Goal: Task Accomplishment & Management: Complete application form

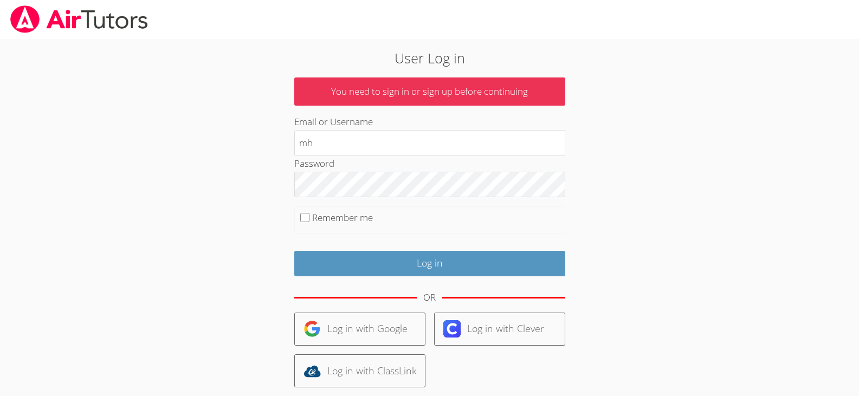
type input "[EMAIL_ADDRESS][DOMAIN_NAME]"
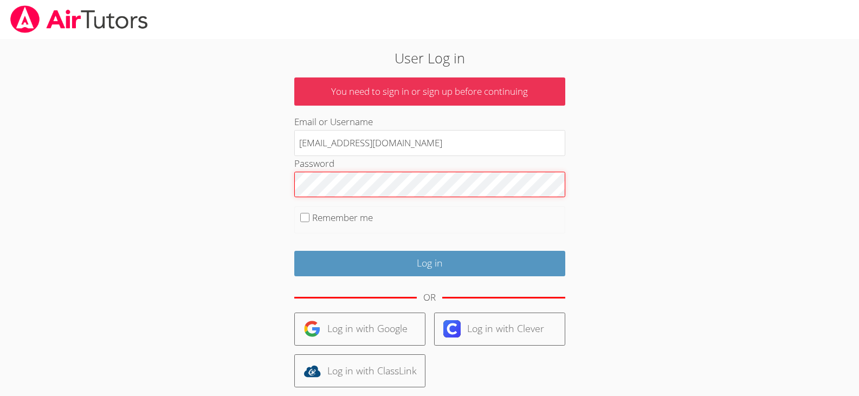
click at [294, 251] on input "Log in" at bounding box center [429, 263] width 271 height 25
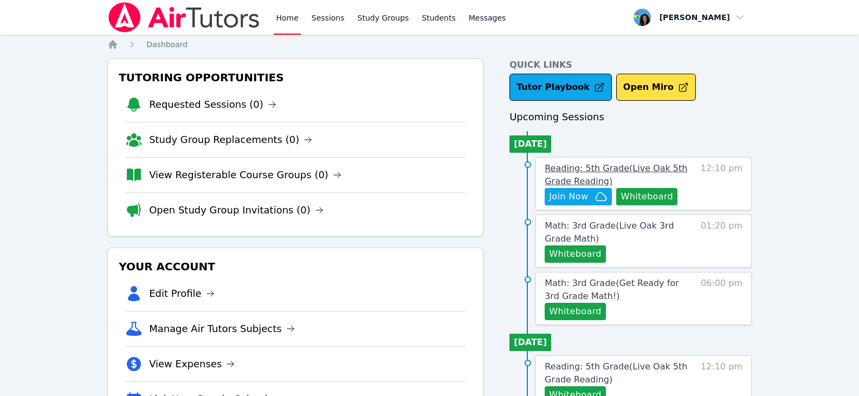
click at [596, 167] on span "Reading: 5th Grade ( Live Oak 5th Grade Reading )" at bounding box center [615, 174] width 142 height 23
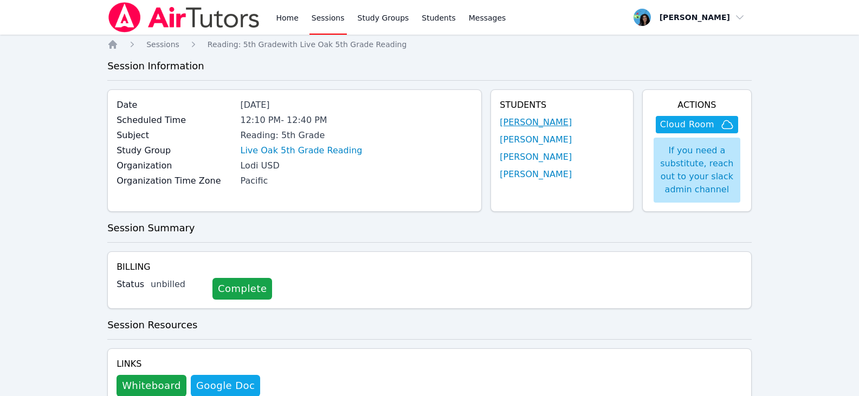
click at [555, 127] on link "Alexander Morgan" at bounding box center [535, 122] width 72 height 13
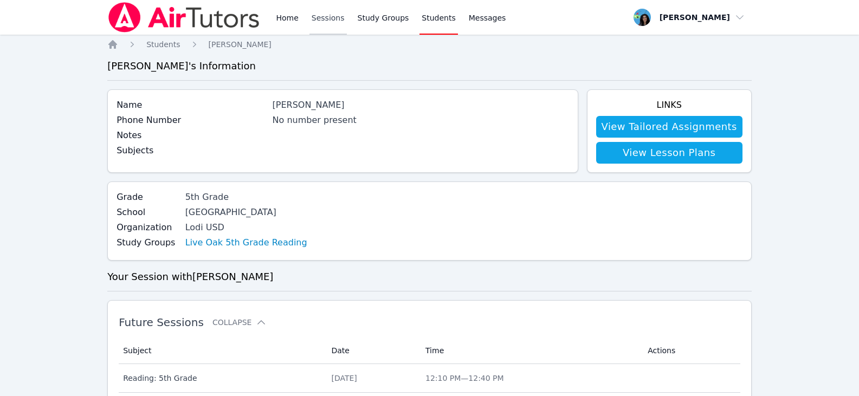
click at [328, 16] on link "Sessions" at bounding box center [327, 17] width 37 height 35
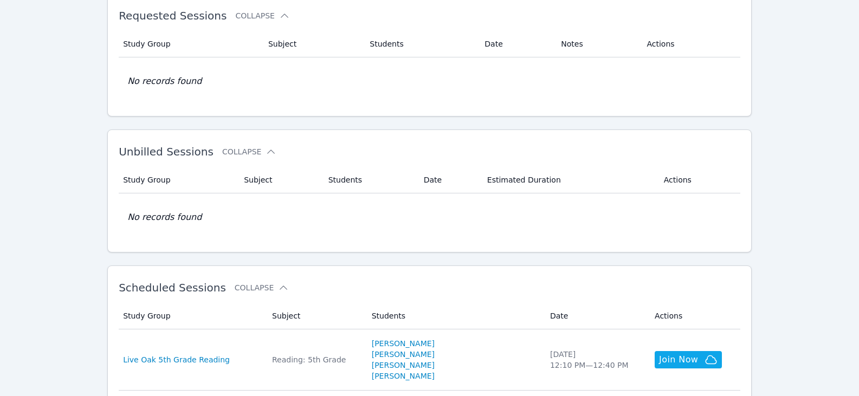
scroll to position [162, 0]
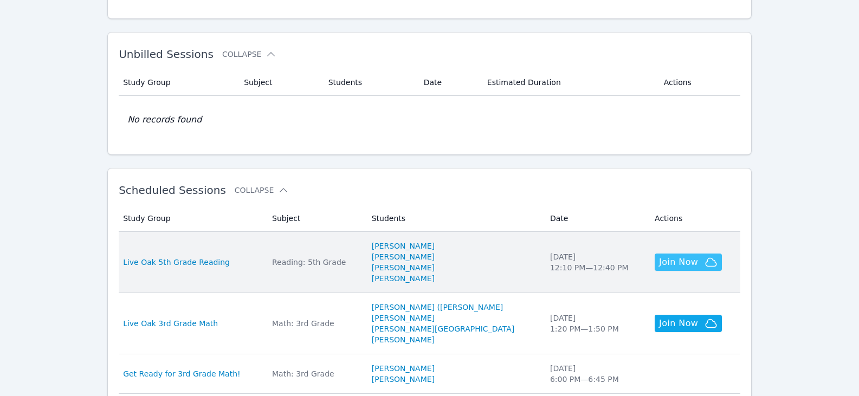
click at [666, 268] on span "Join Now" at bounding box center [678, 262] width 39 height 13
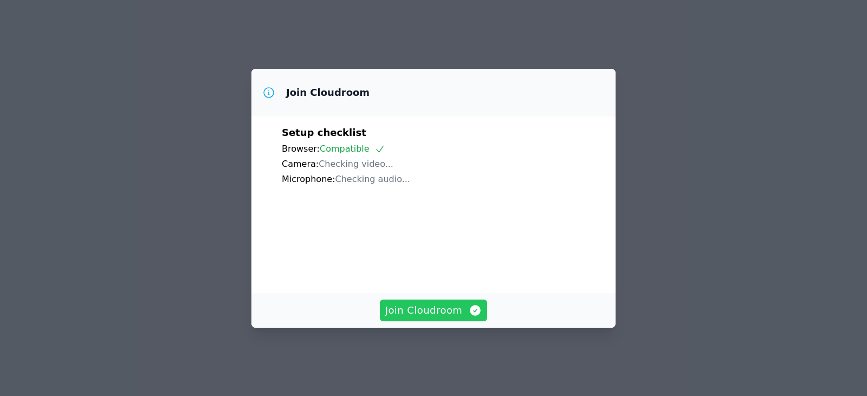
click at [471, 316] on icon "button" at bounding box center [475, 310] width 11 height 11
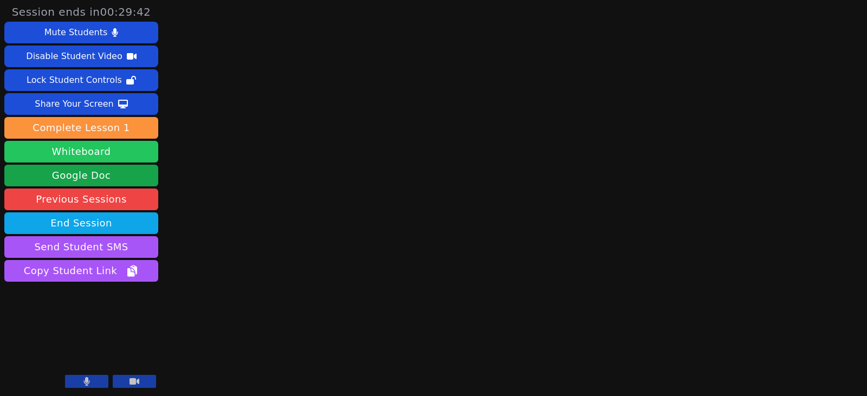
click at [95, 156] on button "Whiteboard" at bounding box center [81, 152] width 154 height 22
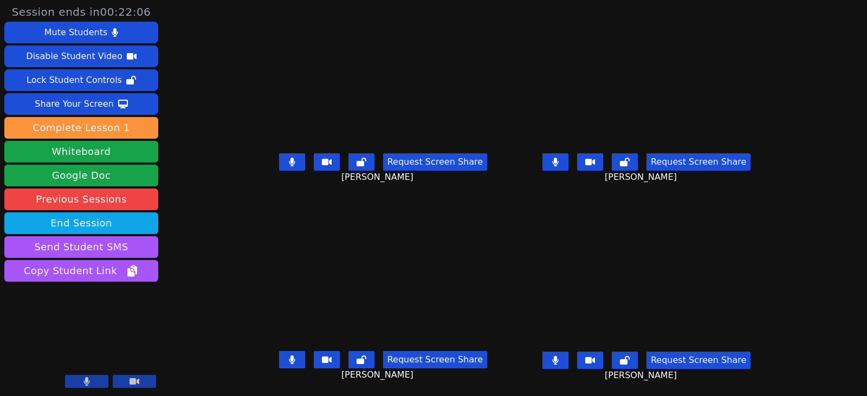
click at [289, 162] on icon at bounding box center [292, 162] width 6 height 9
click at [283, 366] on button at bounding box center [292, 359] width 26 height 17
click at [568, 169] on button at bounding box center [555, 161] width 26 height 17
click at [558, 359] on icon at bounding box center [555, 360] width 6 height 9
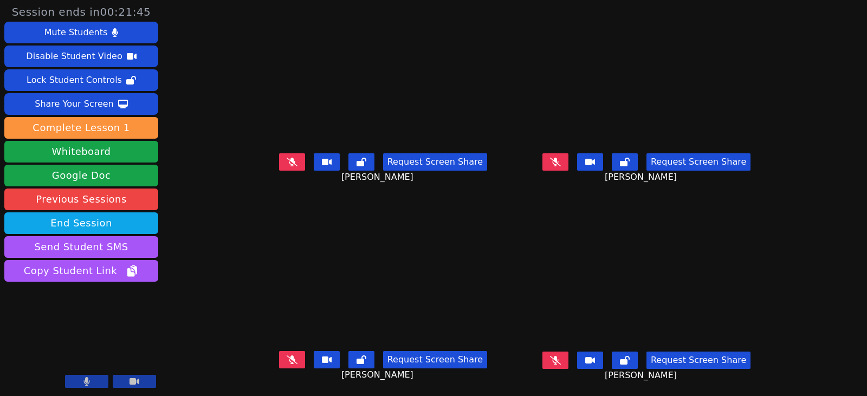
click at [561, 163] on icon at bounding box center [555, 162] width 11 height 9
click at [568, 157] on button at bounding box center [555, 161] width 26 height 17
click at [561, 360] on icon at bounding box center [555, 360] width 11 height 9
click at [568, 361] on button at bounding box center [555, 360] width 26 height 17
click at [568, 162] on button at bounding box center [555, 161] width 26 height 17
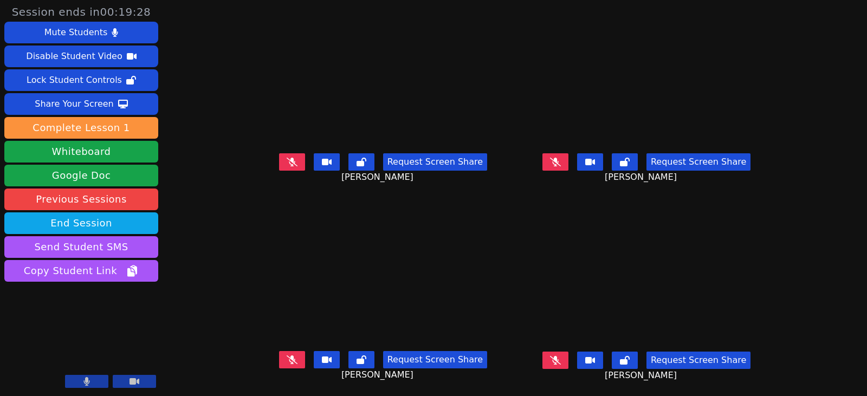
drag, startPoint x: 277, startPoint y: 360, endPoint x: 183, endPoint y: 346, distance: 95.8
click at [287, 360] on icon at bounding box center [292, 359] width 11 height 9
click at [279, 357] on button at bounding box center [292, 359] width 26 height 17
click at [289, 163] on button at bounding box center [292, 161] width 26 height 17
drag, startPoint x: 284, startPoint y: 166, endPoint x: 359, endPoint y: 187, distance: 77.8
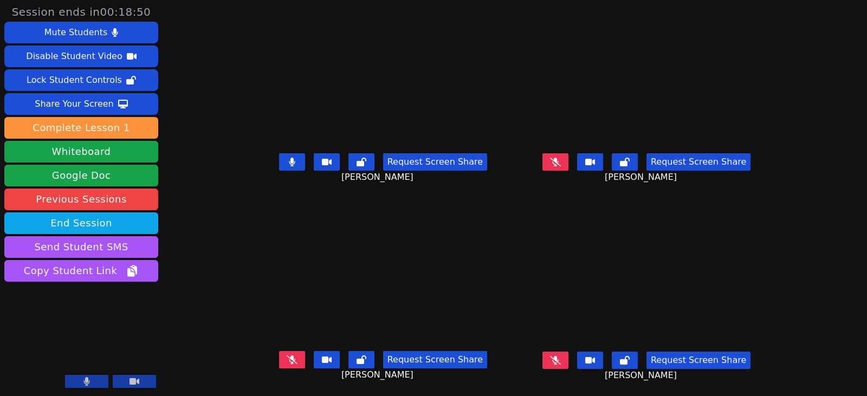
click at [284, 166] on button at bounding box center [292, 161] width 26 height 17
click at [561, 361] on icon at bounding box center [555, 360] width 11 height 9
click at [558, 364] on icon at bounding box center [555, 360] width 6 height 9
click at [282, 356] on button at bounding box center [292, 359] width 26 height 17
click at [289, 358] on icon at bounding box center [292, 359] width 6 height 9
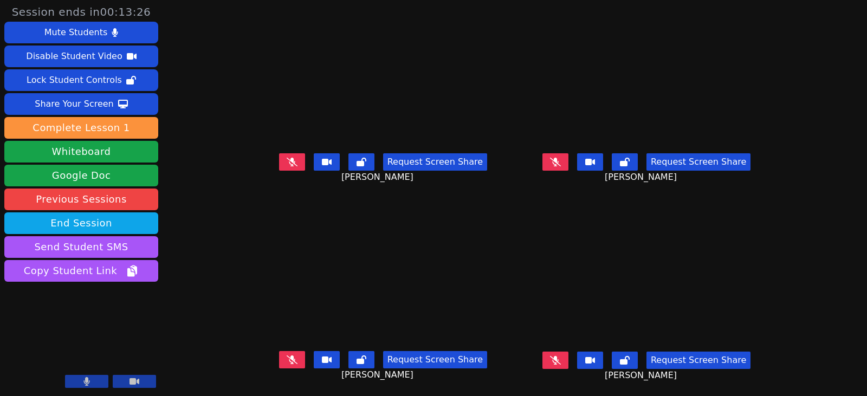
click at [279, 160] on button at bounding box center [292, 161] width 26 height 17
click at [279, 164] on button at bounding box center [292, 161] width 26 height 17
click at [561, 158] on icon at bounding box center [555, 162] width 11 height 9
click at [558, 159] on icon at bounding box center [555, 162] width 6 height 9
click at [561, 161] on icon at bounding box center [555, 162] width 11 height 9
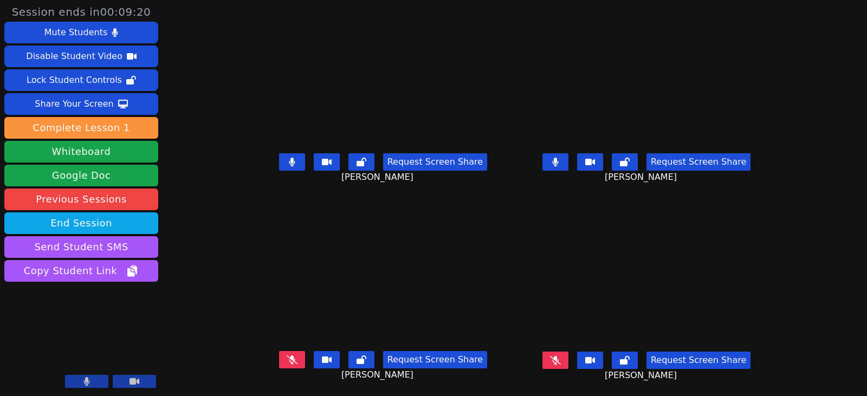
click at [568, 164] on button at bounding box center [555, 161] width 26 height 17
click at [568, 358] on button at bounding box center [555, 360] width 26 height 17
click at [289, 161] on icon at bounding box center [292, 162] width 6 height 9
click at [568, 360] on button at bounding box center [555, 360] width 26 height 17
click at [559, 162] on div "Request Screen Share Aida Abdallah" at bounding box center [646, 170] width 255 height 43
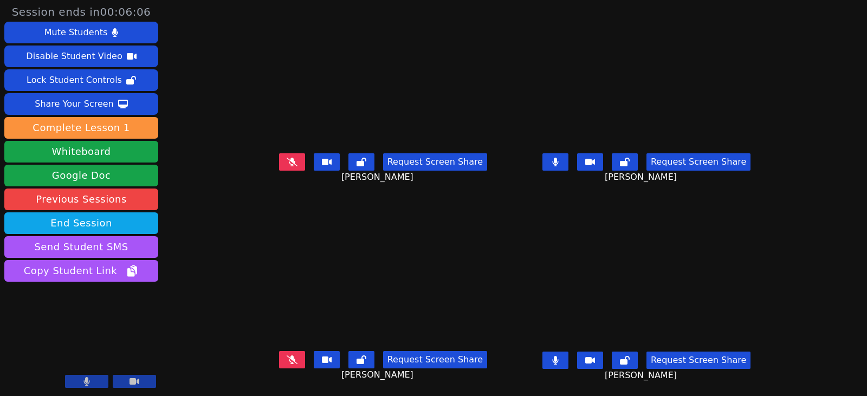
click at [564, 167] on button at bounding box center [555, 161] width 26 height 17
click at [561, 162] on icon at bounding box center [555, 162] width 11 height 9
click at [564, 165] on button at bounding box center [555, 161] width 26 height 17
click at [558, 362] on icon at bounding box center [555, 360] width 6 height 9
drag, startPoint x: 716, startPoint y: 165, endPoint x: 736, endPoint y: 169, distance: 20.9
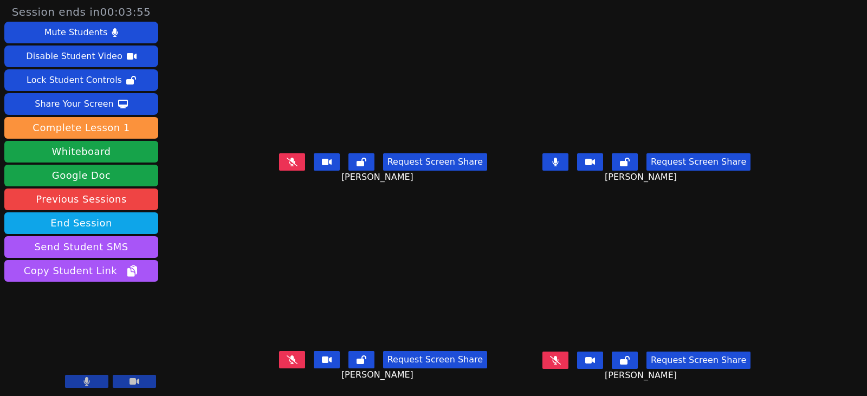
click at [716, 165] on button "Request Screen Share" at bounding box center [698, 161] width 104 height 17
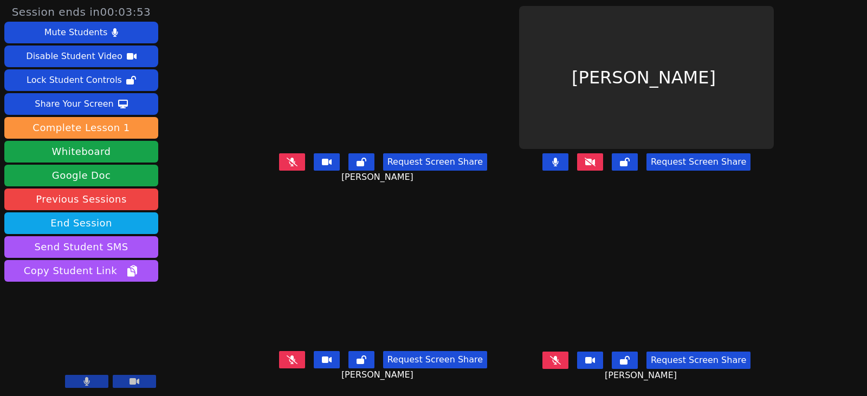
click at [595, 160] on icon at bounding box center [589, 162] width 11 height 9
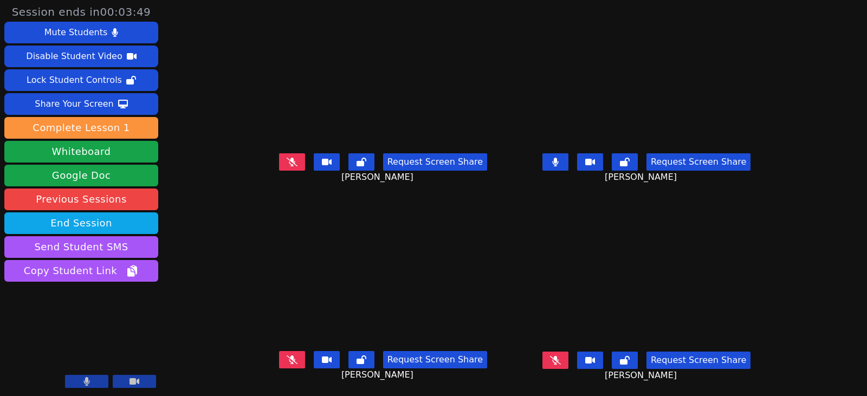
click at [696, 165] on button "Request Screen Share" at bounding box center [698, 161] width 104 height 17
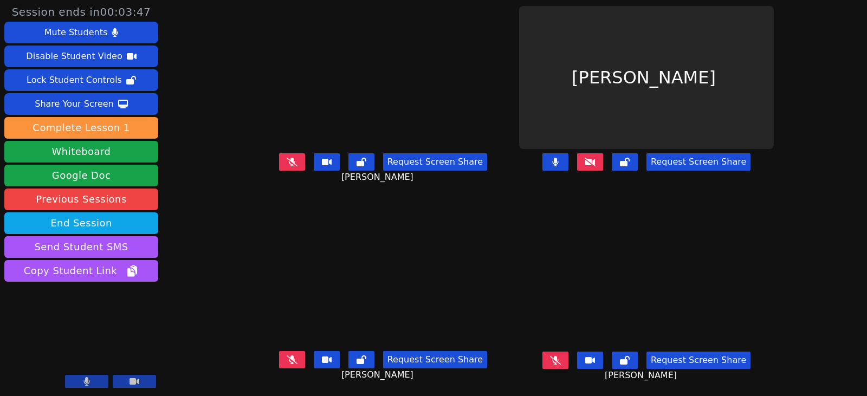
click at [693, 166] on button "Request Screen Share" at bounding box center [698, 161] width 104 height 17
click at [595, 161] on icon at bounding box center [589, 162] width 11 height 9
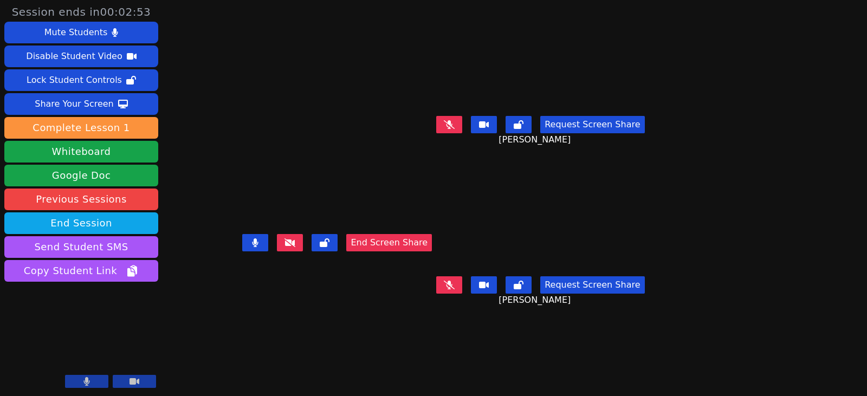
click at [408, 251] on button "End Screen Share" at bounding box center [389, 242] width 86 height 17
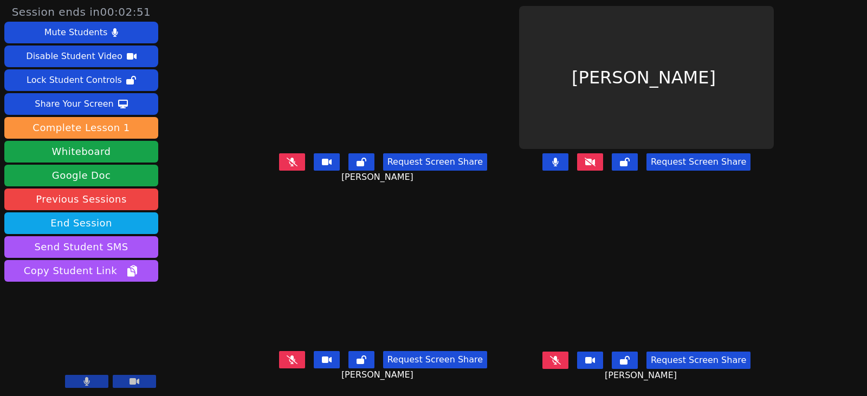
click at [286, 161] on button at bounding box center [292, 161] width 26 height 17
click at [279, 170] on button at bounding box center [292, 161] width 26 height 17
click at [599, 165] on button at bounding box center [590, 161] width 26 height 17
click at [587, 186] on div "Request Screen Share" at bounding box center [646, 170] width 255 height 43
click at [595, 165] on icon at bounding box center [589, 162] width 11 height 9
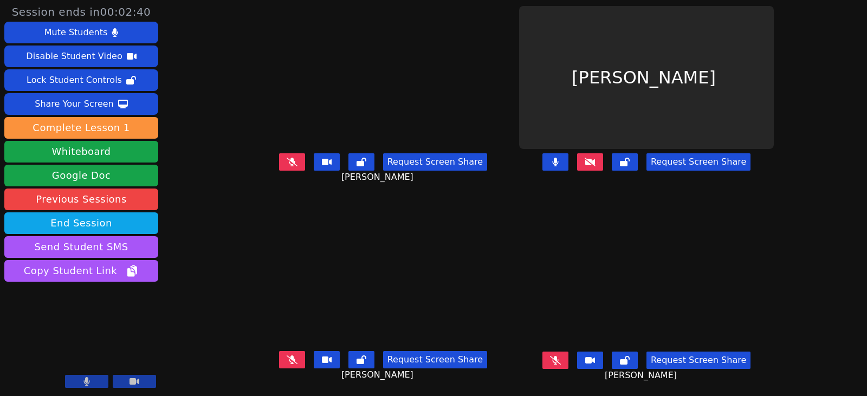
click at [599, 186] on div "Request Screen Share" at bounding box center [646, 170] width 255 height 43
click at [279, 352] on button at bounding box center [292, 359] width 26 height 17
click at [279, 355] on button at bounding box center [292, 359] width 26 height 17
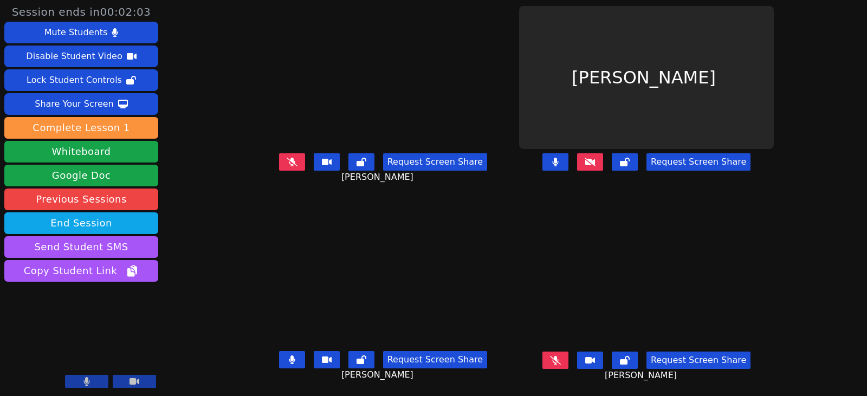
click at [283, 353] on button at bounding box center [292, 359] width 26 height 17
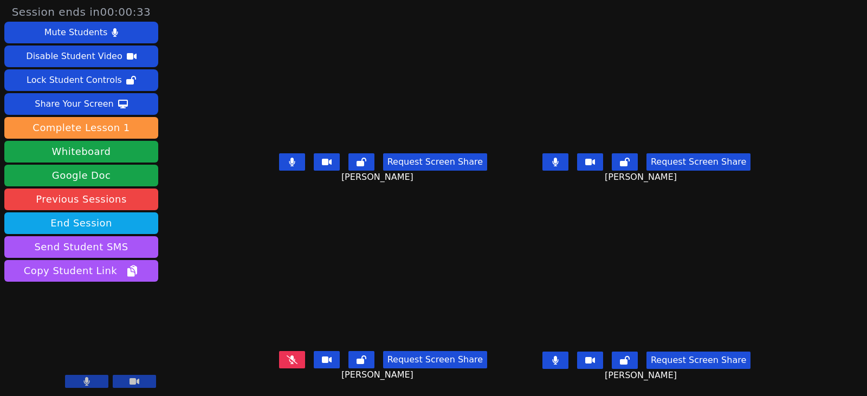
click at [282, 357] on button at bounding box center [292, 359] width 26 height 17
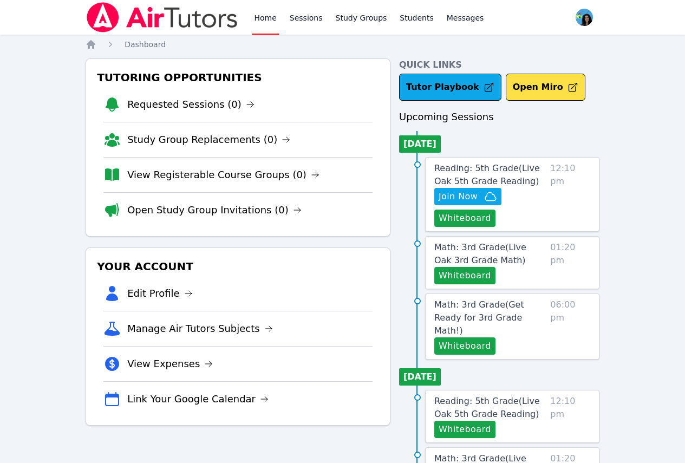
click at [526, 246] on span "Math: 3rd Grade ( Live Oak 3rd Grade Math )" at bounding box center [480, 253] width 92 height 23
click at [478, 277] on button "Whiteboard" at bounding box center [464, 275] width 61 height 17
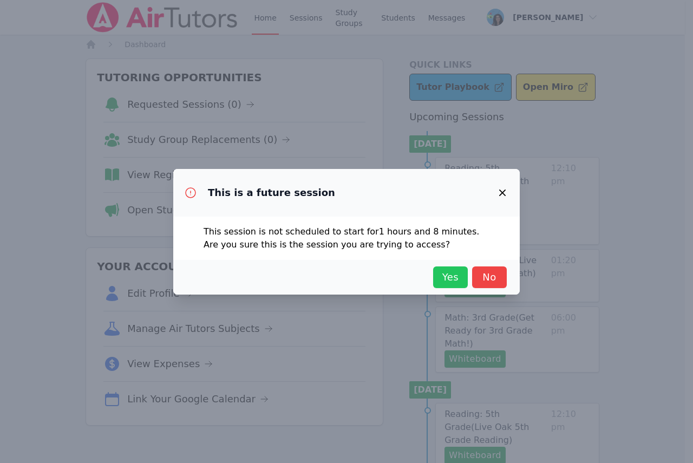
click at [447, 279] on span "Yes" at bounding box center [451, 277] width 24 height 15
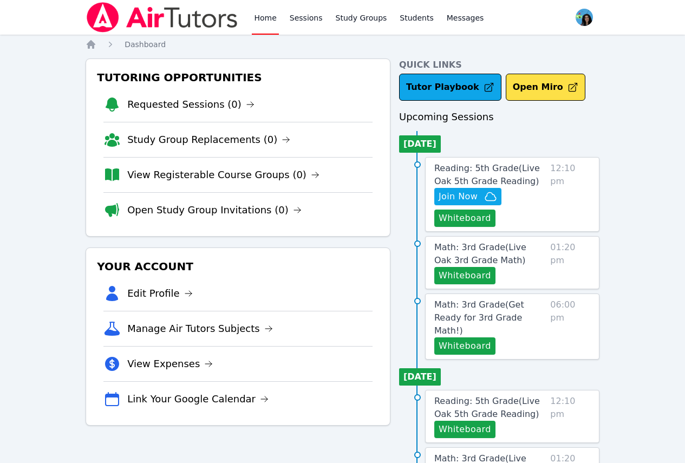
click at [610, 140] on div "Home Sessions Study Groups Students Messages Open user menu Maya Habou-Klimczak…" at bounding box center [342, 439] width 685 height 879
click at [606, 136] on div "Home Sessions Study Groups Students Messages Open user menu Maya Habou-Klimczak…" at bounding box center [342, 439] width 685 height 879
click at [626, 138] on div "Home Sessions Study Groups Students Messages Open user menu Maya Habou-Klimczak…" at bounding box center [342, 439] width 685 height 879
click at [632, 108] on div "Home Sessions Study Groups Students Messages Open user menu Maya Habou-Klimczak…" at bounding box center [342, 439] width 685 height 879
click at [626, 125] on div "Home Sessions Study Groups Students Messages Open user menu Maya Habou-Klimczak…" at bounding box center [342, 439] width 685 height 879
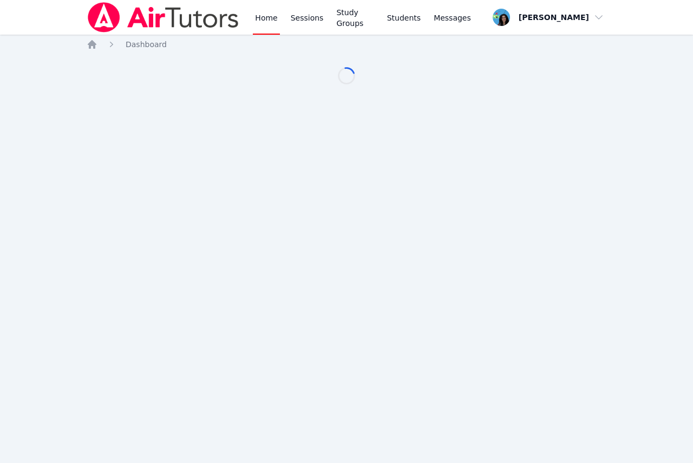
drag, startPoint x: 0, startPoint y: 0, endPoint x: 580, endPoint y: 303, distance: 654.1
click at [580, 303] on div "Home Sessions Study Groups Students Messages Open user menu Maya Habou-Klimczak…" at bounding box center [346, 231] width 693 height 463
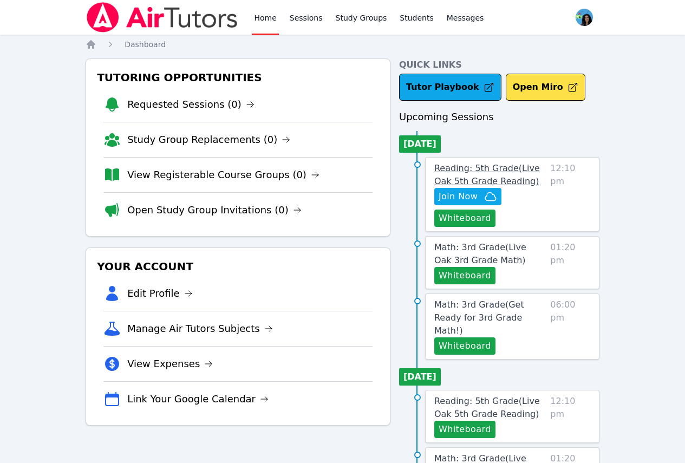
click at [516, 170] on span "Reading: 5th Grade ( Live Oak 5th Grade Reading )" at bounding box center [487, 174] width 106 height 23
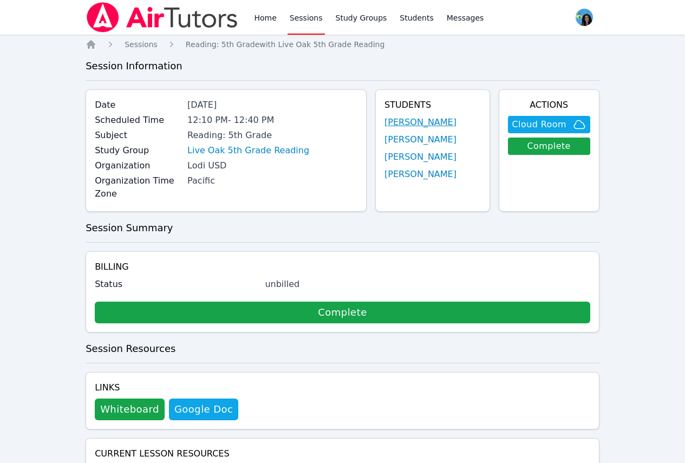
click at [442, 125] on link "[PERSON_NAME]" at bounding box center [421, 122] width 72 height 13
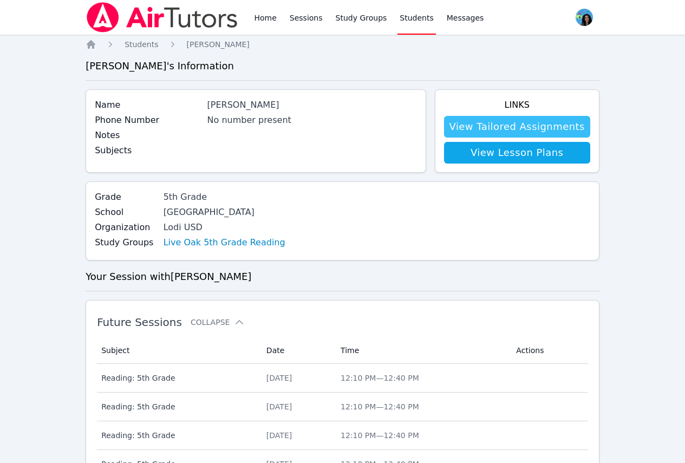
click at [479, 130] on link "View Tailored Assignments" at bounding box center [517, 127] width 146 height 22
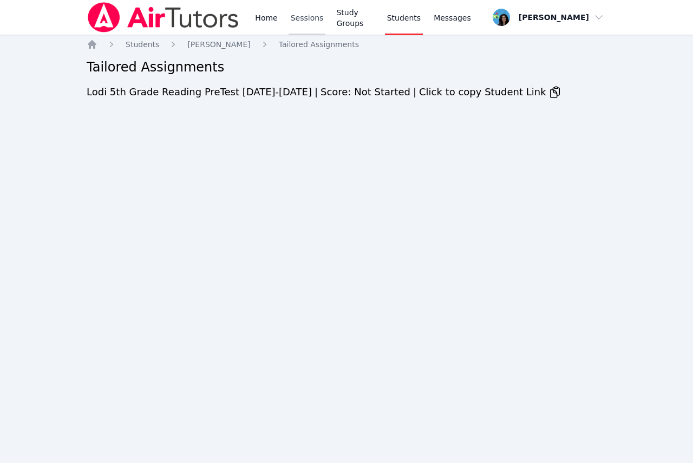
click at [307, 11] on link "Sessions" at bounding box center [307, 17] width 37 height 35
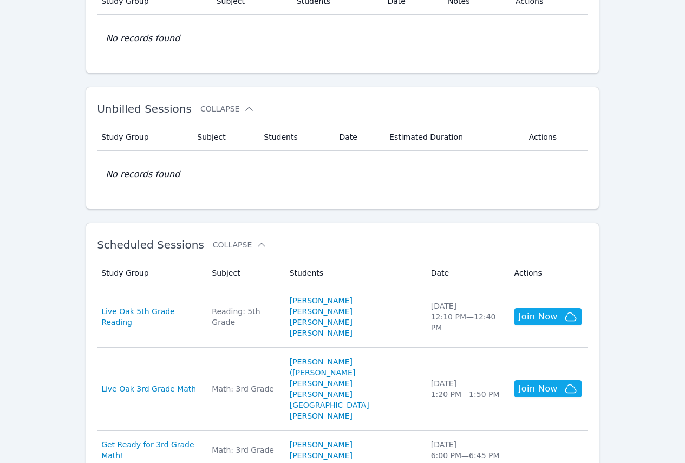
scroll to position [108, 0]
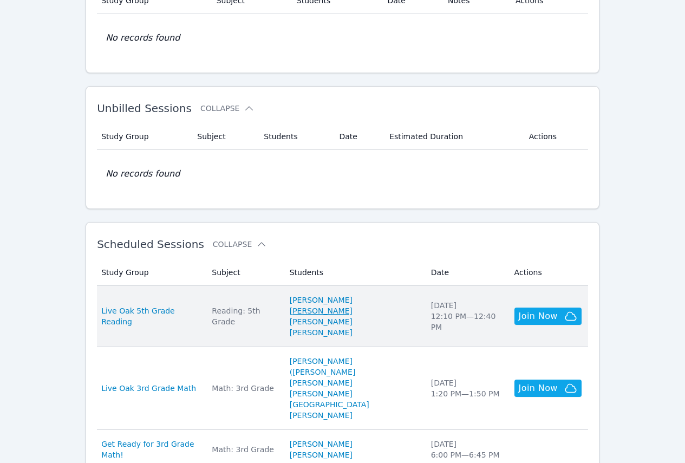
click at [353, 312] on link "[PERSON_NAME]" at bounding box center [321, 310] width 63 height 11
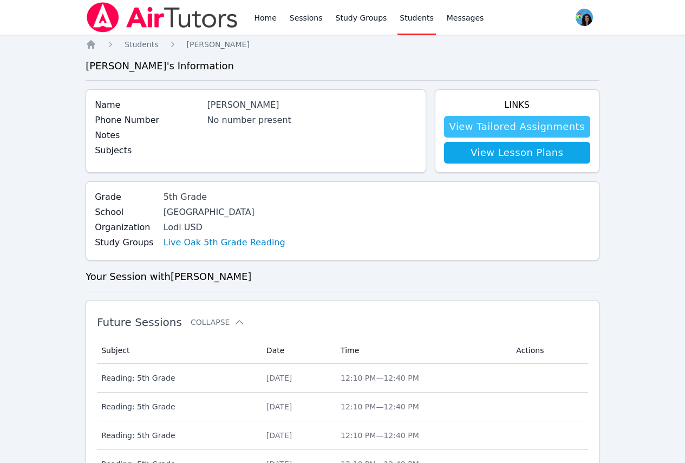
click at [491, 128] on link "View Tailored Assignments" at bounding box center [517, 127] width 146 height 22
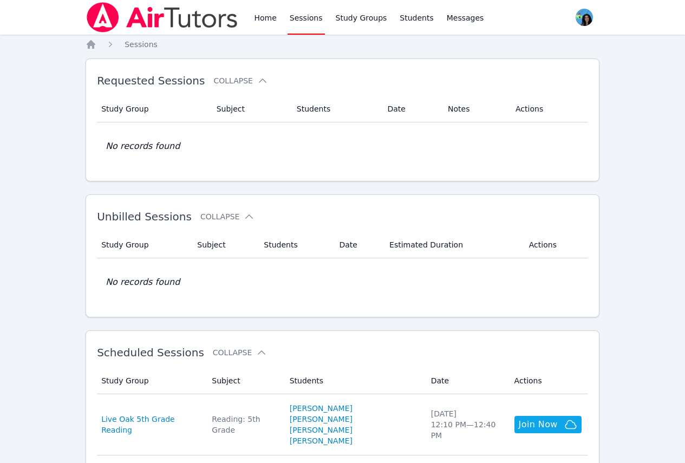
scroll to position [108, 0]
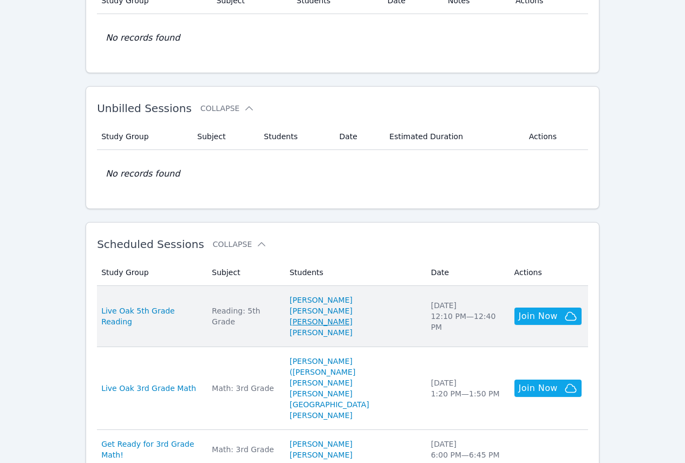
click at [347, 324] on link "Micah Chamizo" at bounding box center [321, 321] width 63 height 11
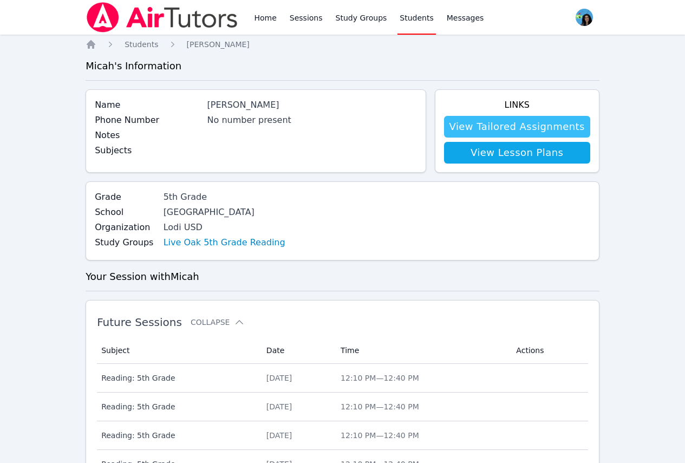
click at [569, 126] on link "View Tailored Assignments" at bounding box center [517, 127] width 146 height 22
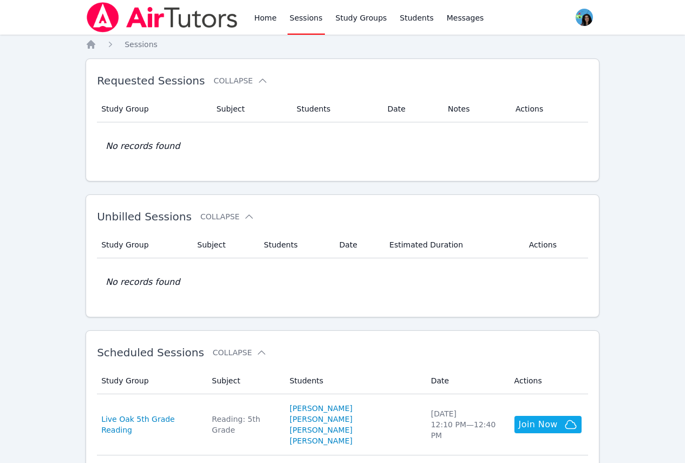
scroll to position [108, 0]
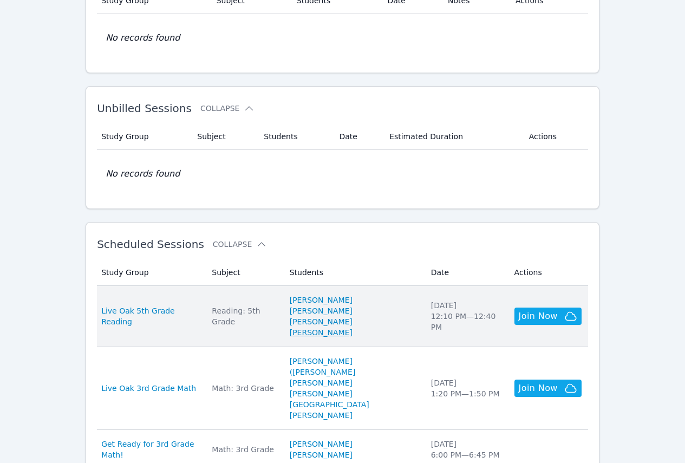
click at [352, 335] on link "Aida Abdallah" at bounding box center [321, 332] width 63 height 11
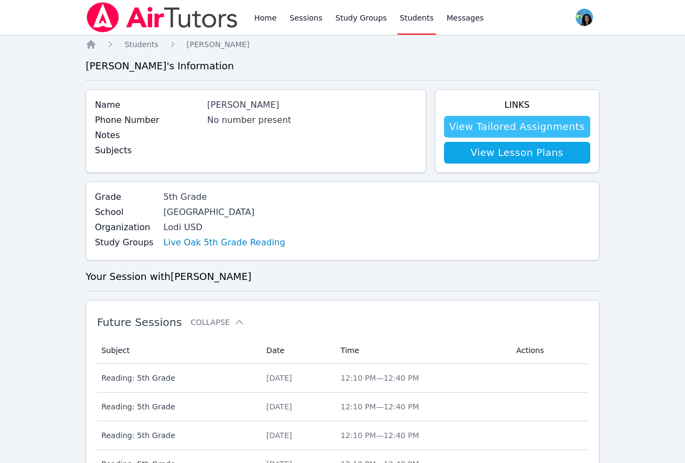
click at [484, 127] on link "View Tailored Assignments" at bounding box center [517, 127] width 146 height 22
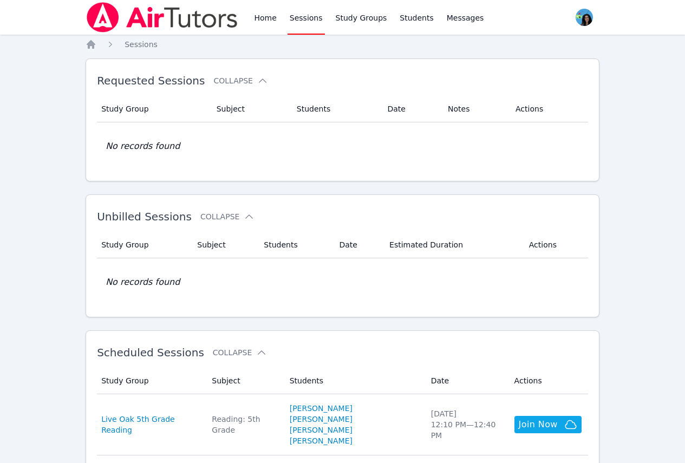
scroll to position [108, 0]
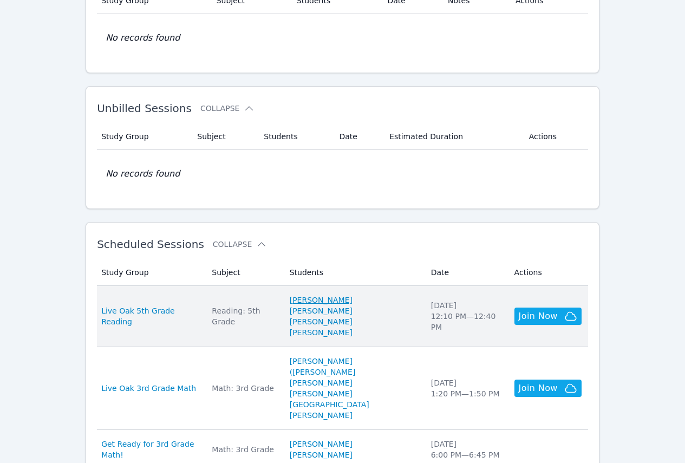
click at [344, 299] on link "Alexander Morgan" at bounding box center [321, 300] width 63 height 11
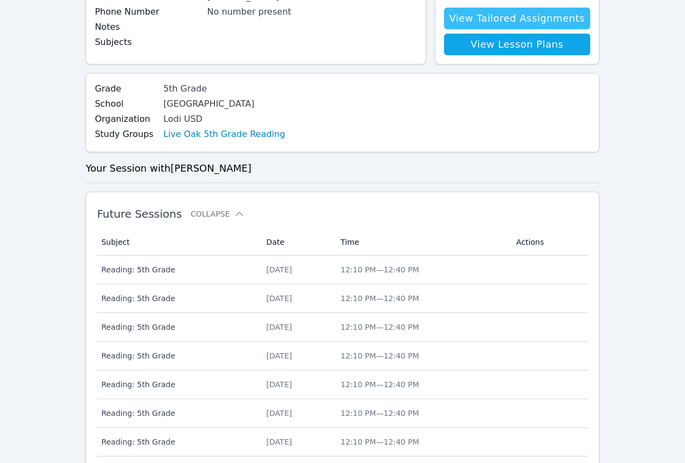
click at [538, 12] on link "View Tailored Assignments" at bounding box center [517, 19] width 146 height 22
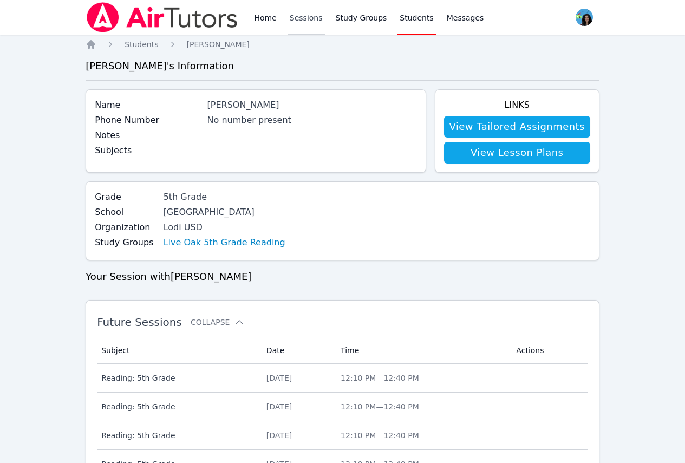
click at [297, 19] on link "Sessions" at bounding box center [306, 17] width 37 height 35
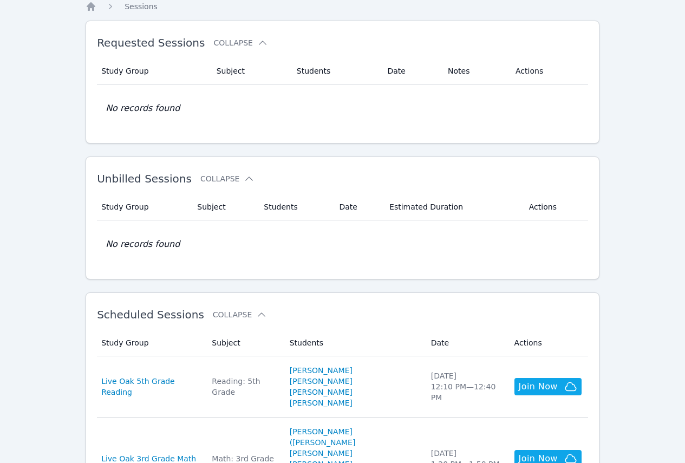
scroll to position [54, 0]
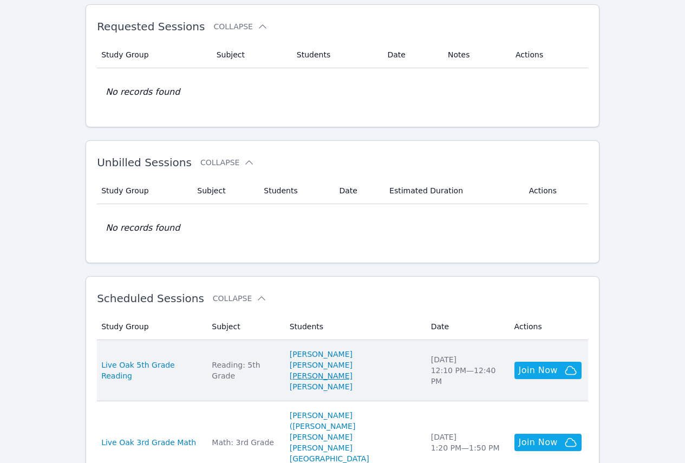
click at [337, 377] on link "[PERSON_NAME]" at bounding box center [321, 375] width 63 height 11
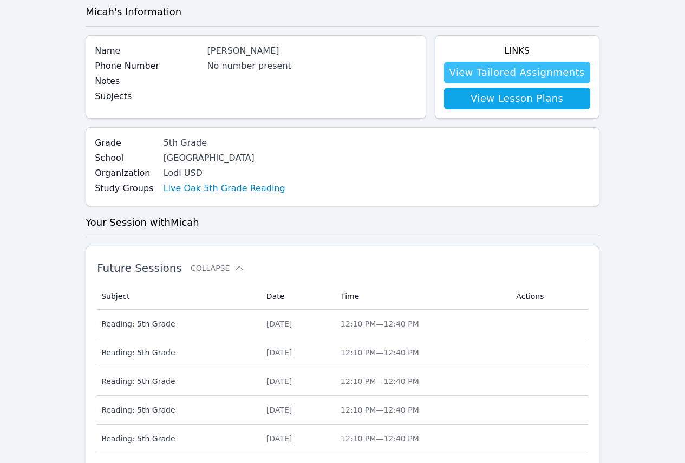
click at [471, 77] on link "View Tailored Assignments" at bounding box center [517, 73] width 146 height 22
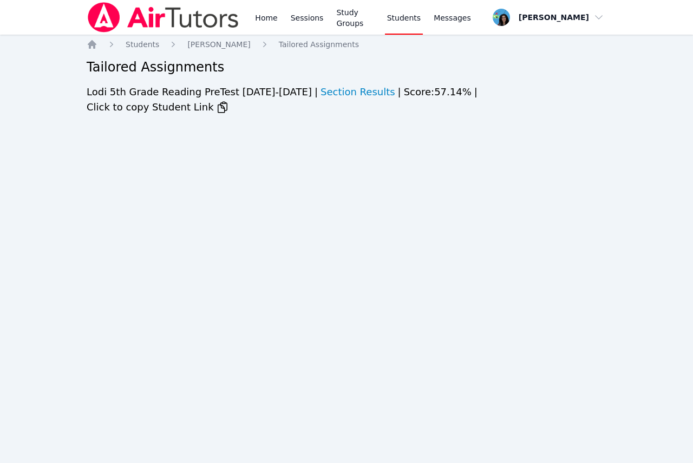
click at [336, 250] on div "Home Sessions Study Groups Students Messages Open user menu Maya Habou-Klimczak…" at bounding box center [346, 231] width 693 height 463
click at [346, 173] on div "Home Sessions Study Groups Students Messages Open user menu Maya Habou-Klimczak…" at bounding box center [346, 231] width 693 height 463
drag, startPoint x: 531, startPoint y: 194, endPoint x: 510, endPoint y: 179, distance: 25.7
click at [531, 194] on div "Home Sessions Study Groups Students Messages Open user menu Maya Habou-Klimczak…" at bounding box center [346, 231] width 693 height 463
click at [302, 21] on link "Sessions" at bounding box center [307, 17] width 37 height 35
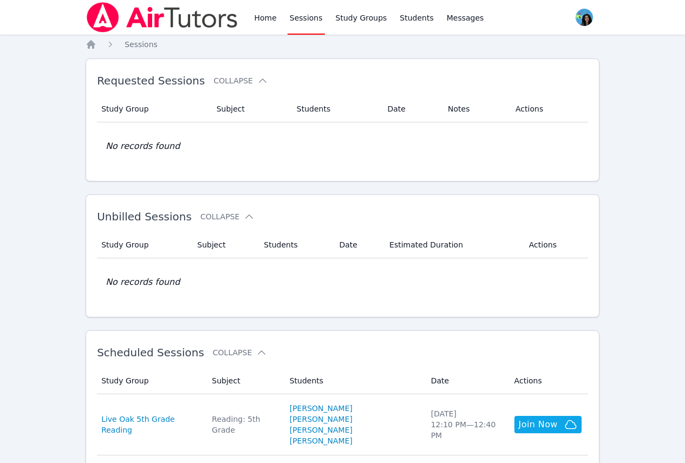
scroll to position [108, 0]
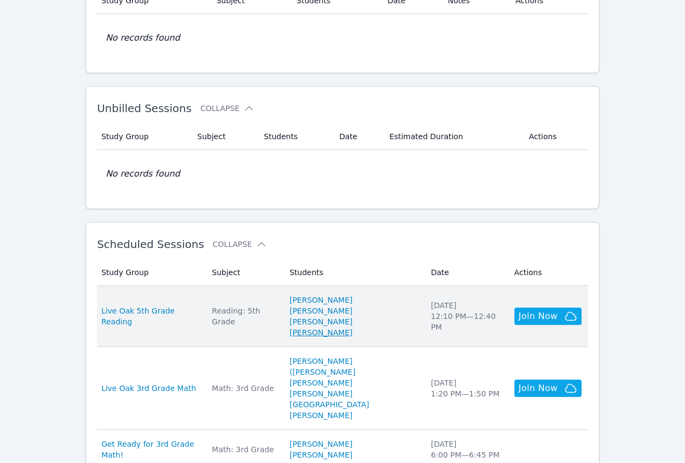
click at [340, 331] on link "[PERSON_NAME]" at bounding box center [321, 332] width 63 height 11
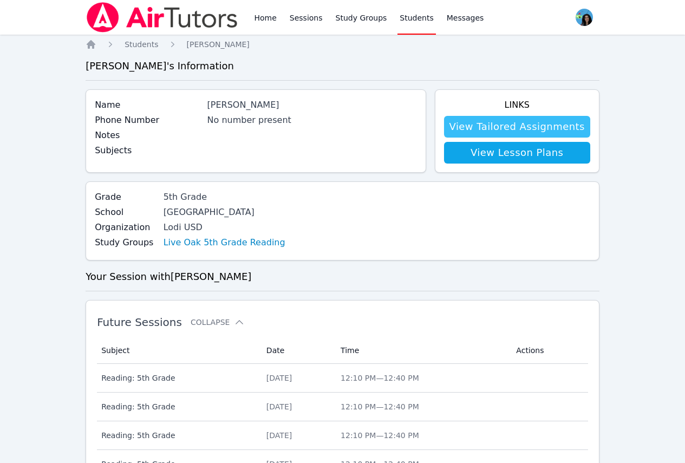
click at [479, 125] on link "View Tailored Assignments" at bounding box center [517, 127] width 146 height 22
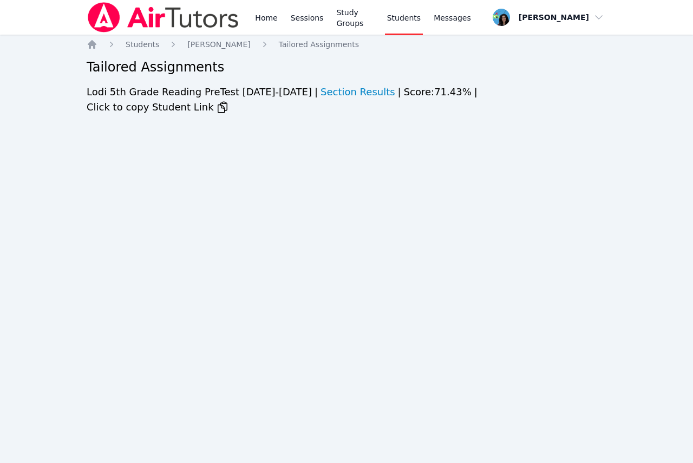
click at [415, 134] on div "Home Sessions Study Groups Students Messages Open user menu Maya Habou-Klimczak…" at bounding box center [346, 231] width 693 height 463
click at [421, 61] on h2 "Tailored Assignments" at bounding box center [347, 66] width 520 height 17
click at [500, 152] on div "Home Sessions Study Groups Students Messages Open user menu Maya Habou-Klimczak…" at bounding box center [346, 231] width 693 height 463
click at [393, 54] on div "Home Students Aida Abdallah Tailored Assignments Tailored Assignments Lodi 5th …" at bounding box center [347, 90] width 520 height 102
click at [519, 147] on div "Home Sessions Study Groups Students Messages Open user menu Maya Habou-Klimczak…" at bounding box center [346, 231] width 693 height 463
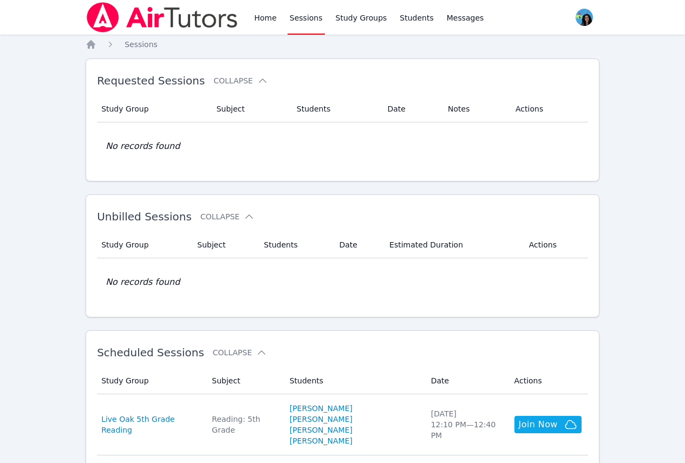
scroll to position [108, 0]
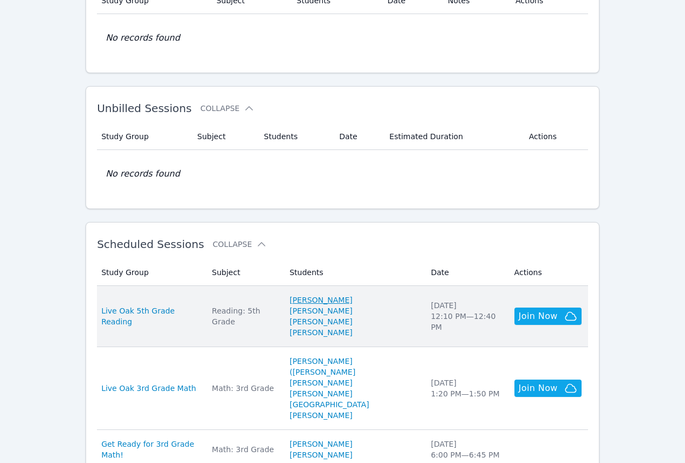
click at [350, 303] on link "[PERSON_NAME]" at bounding box center [321, 300] width 63 height 11
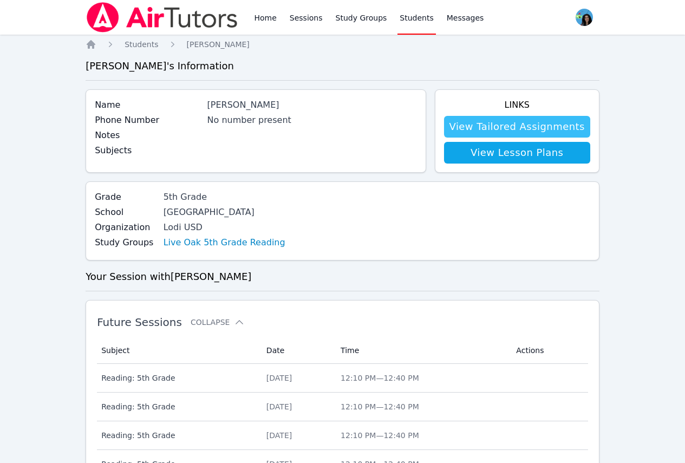
click at [525, 126] on link "View Tailored Assignments" at bounding box center [517, 127] width 146 height 22
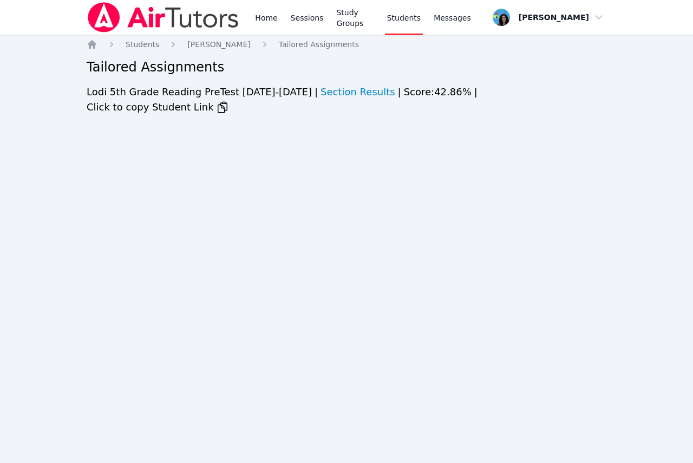
click at [489, 134] on div "Home Sessions Study Groups Students Messages Open user menu Maya Habou-Klimczak…" at bounding box center [346, 231] width 693 height 463
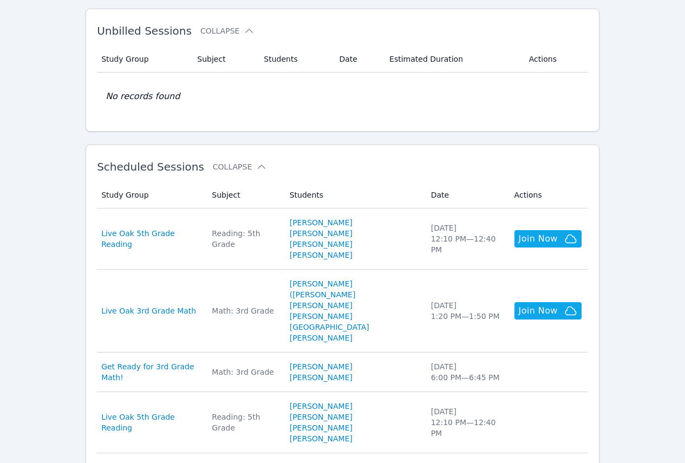
scroll to position [217, 0]
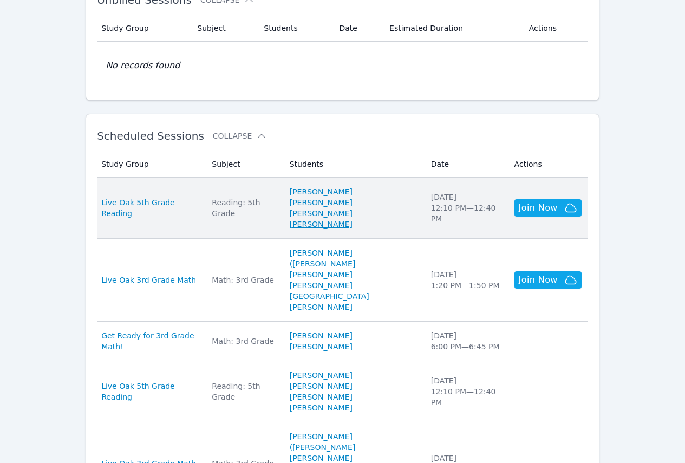
click at [336, 224] on link "[PERSON_NAME]" at bounding box center [321, 224] width 63 height 11
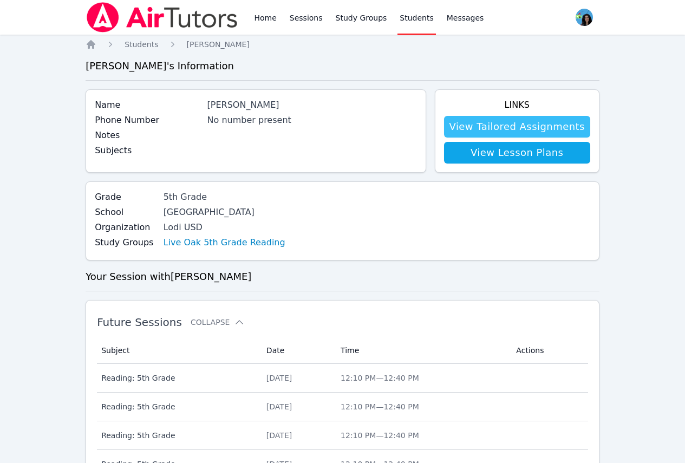
click at [511, 132] on link "View Tailored Assignments" at bounding box center [517, 127] width 146 height 22
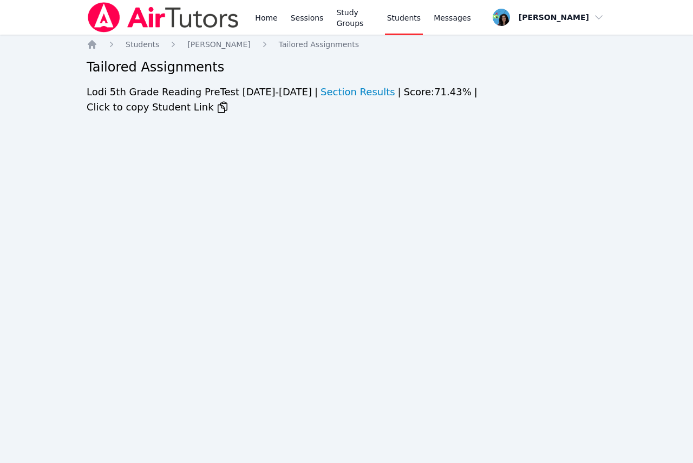
drag, startPoint x: 349, startPoint y: 153, endPoint x: 339, endPoint y: 158, distance: 10.9
click at [344, 155] on div "Home Sessions Study Groups Students Messages Open user menu Maya Habou-Klimczak…" at bounding box center [346, 231] width 693 height 463
drag, startPoint x: 157, startPoint y: 134, endPoint x: 96, endPoint y: 81, distance: 80.6
click at [156, 130] on div "Home Sessions Study Groups Students Messages Open user menu Maya Habou-Klimczak…" at bounding box center [346, 231] width 693 height 463
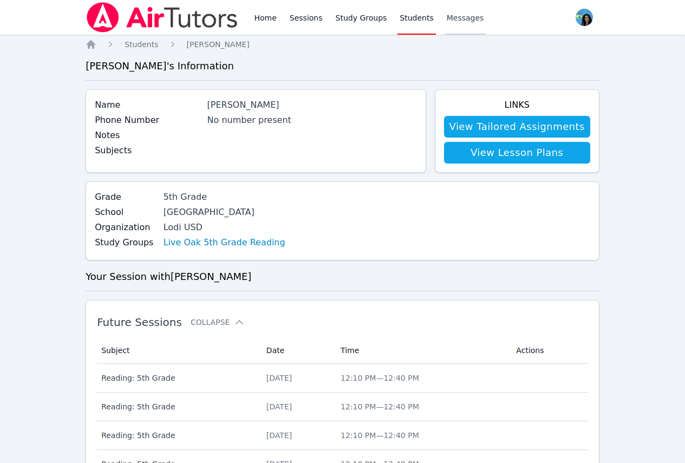
click at [447, 20] on span "Messages" at bounding box center [465, 17] width 37 height 11
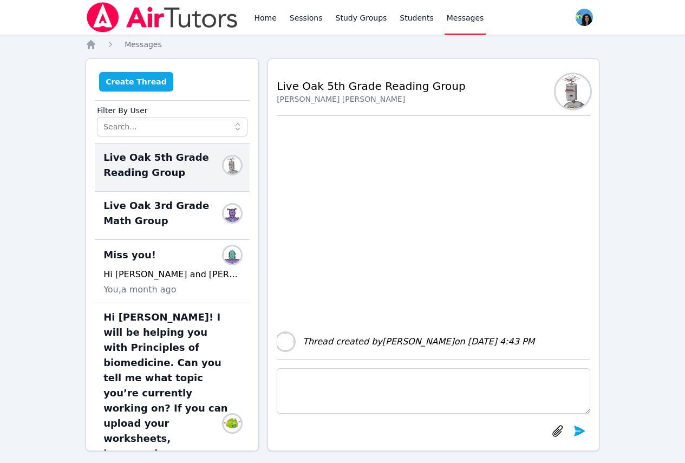
click at [146, 84] on button "Create Thread" at bounding box center [136, 81] width 74 height 19
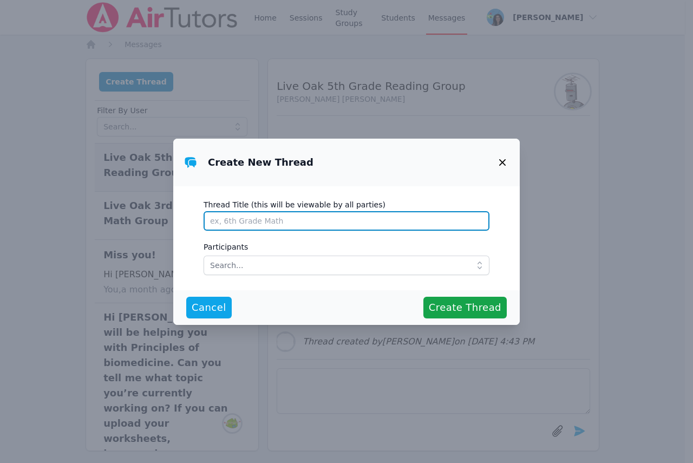
click at [280, 215] on input "Thread Title (this will be viewable by all parties)" at bounding box center [347, 220] width 286 height 19
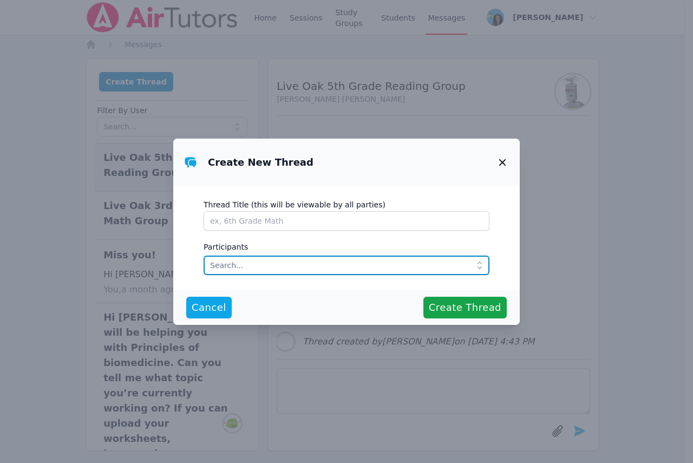
click at [418, 259] on input "text" at bounding box center [347, 265] width 286 height 19
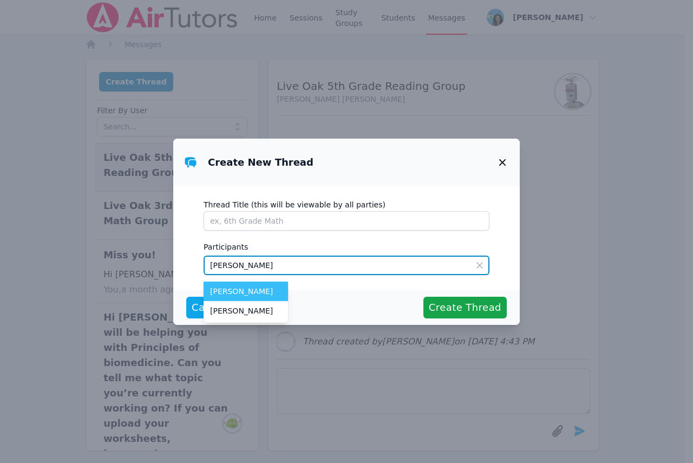
type input "Aida"
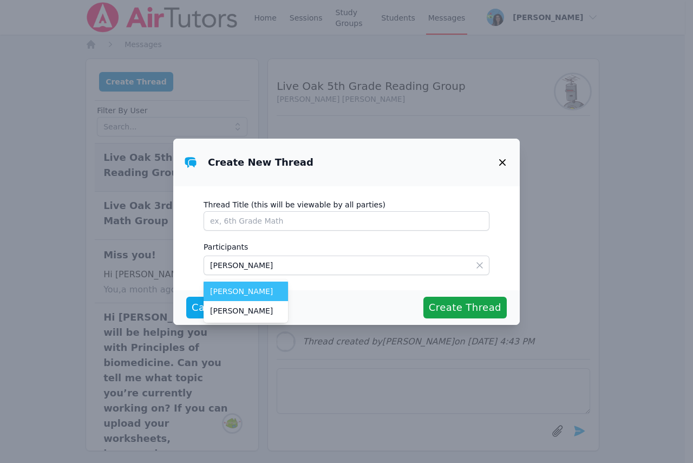
click at [262, 295] on span "[PERSON_NAME]" at bounding box center [245, 291] width 71 height 11
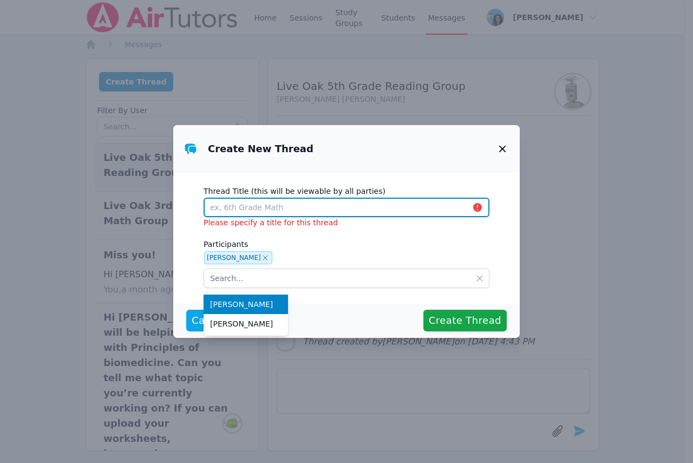
click at [342, 208] on input "Thread Title (this will be viewable by all parties)" at bounding box center [347, 207] width 286 height 19
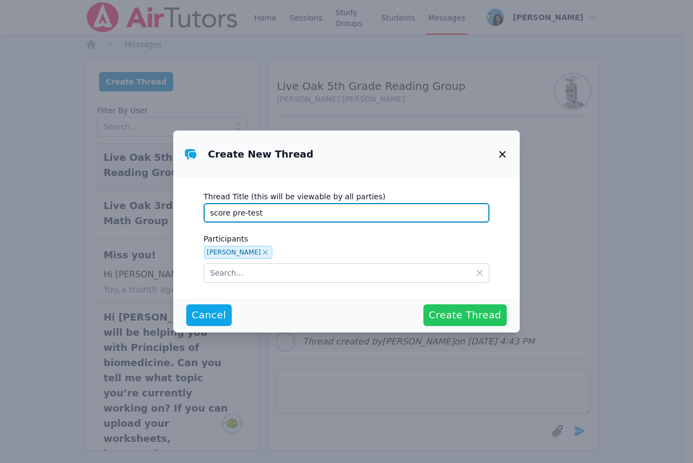
type input "score pre-test"
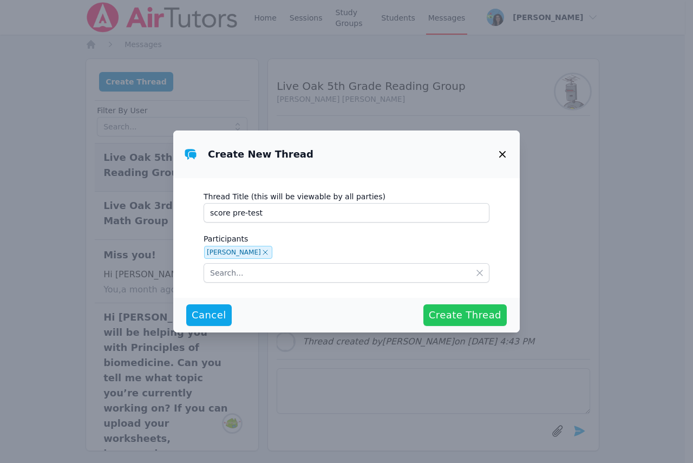
click at [458, 316] on span "Create Thread" at bounding box center [465, 315] width 73 height 15
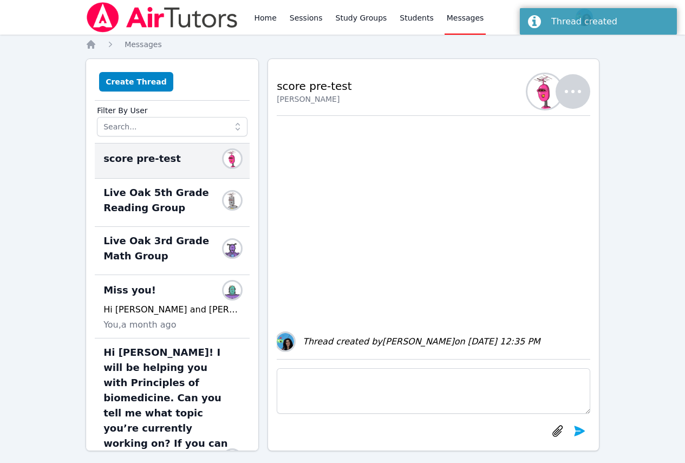
click at [383, 387] on textarea at bounding box center [434, 390] width 314 height 45
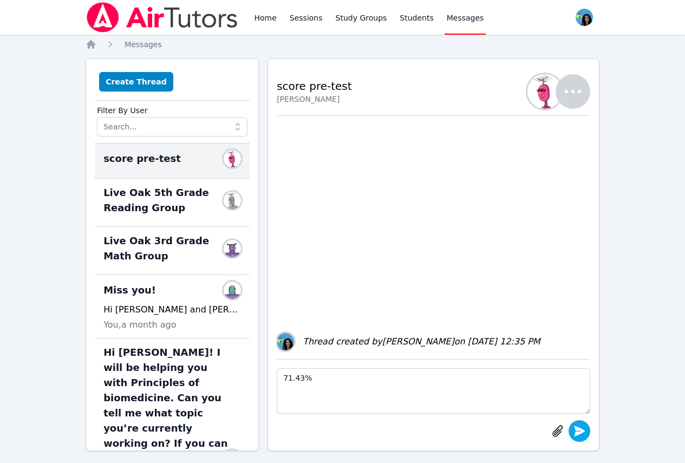
type textarea "71.43%"
click at [582, 428] on icon "submit" at bounding box center [579, 431] width 13 height 13
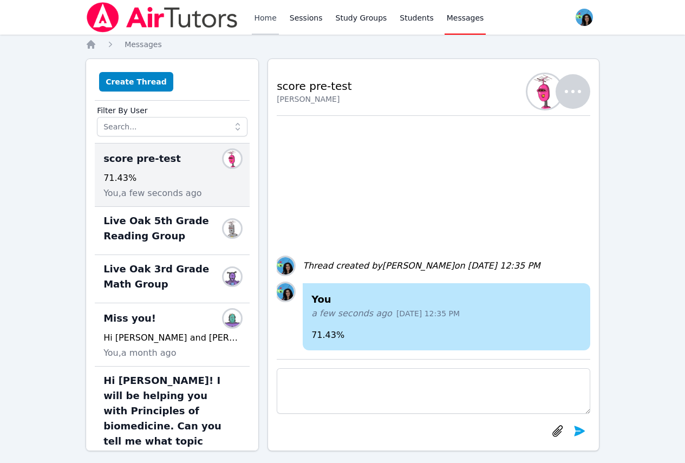
click at [259, 22] on link "Home" at bounding box center [265, 17] width 27 height 35
click at [298, 14] on link "Sessions" at bounding box center [306, 17] width 37 height 35
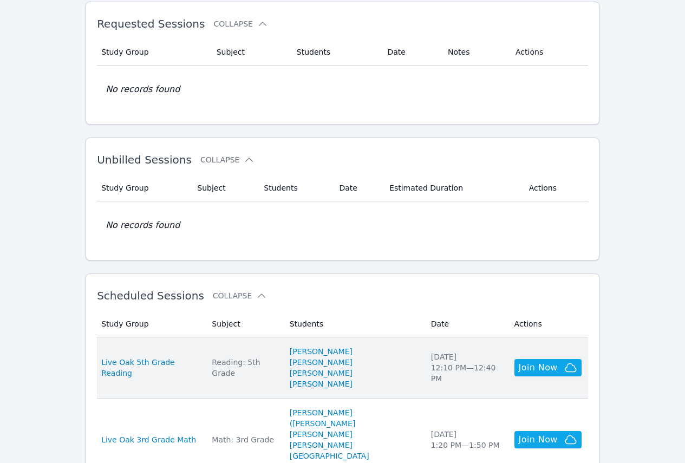
scroll to position [108, 0]
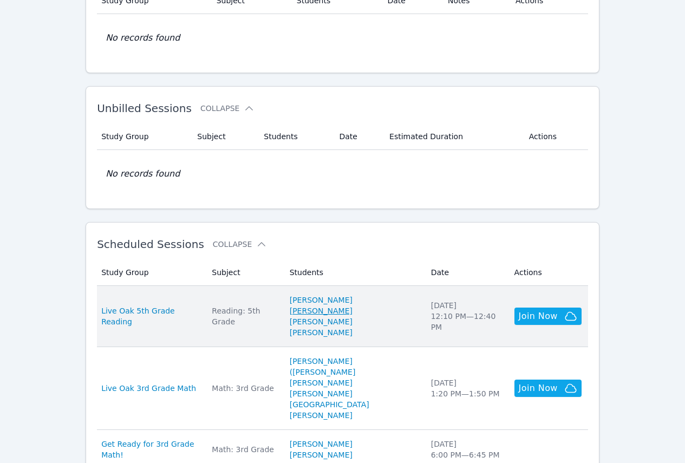
click at [353, 310] on link "[PERSON_NAME]" at bounding box center [321, 310] width 63 height 11
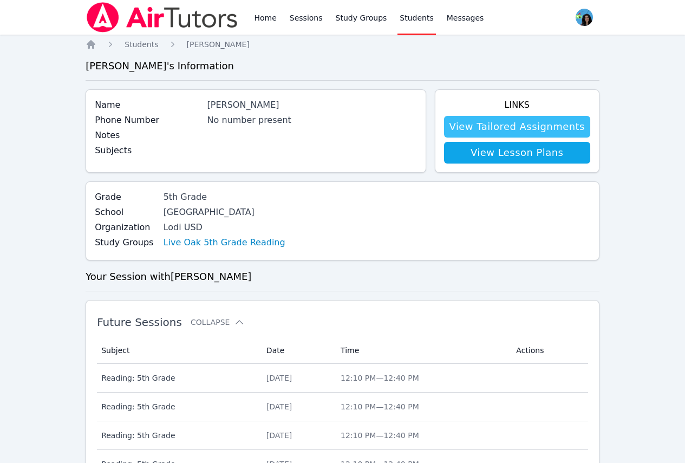
click at [510, 129] on link "View Tailored Assignments" at bounding box center [517, 127] width 146 height 22
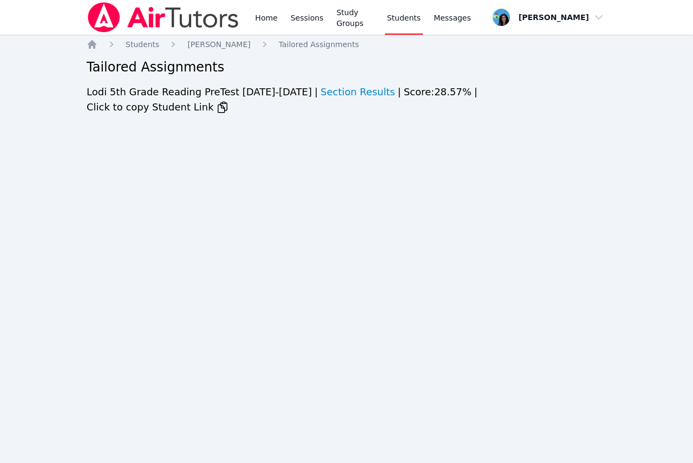
drag, startPoint x: 434, startPoint y: 196, endPoint x: 411, endPoint y: 178, distance: 29.0
click at [434, 196] on div "Home Sessions Study Groups Students Messages Open user menu Maya Habou-Klimczak…" at bounding box center [346, 231] width 693 height 463
click at [354, 253] on div "Home Sessions Study Groups Students Messages Open user menu Maya Habou-Klimczak…" at bounding box center [346, 231] width 693 height 463
click at [303, 25] on link "Sessions" at bounding box center [307, 17] width 37 height 35
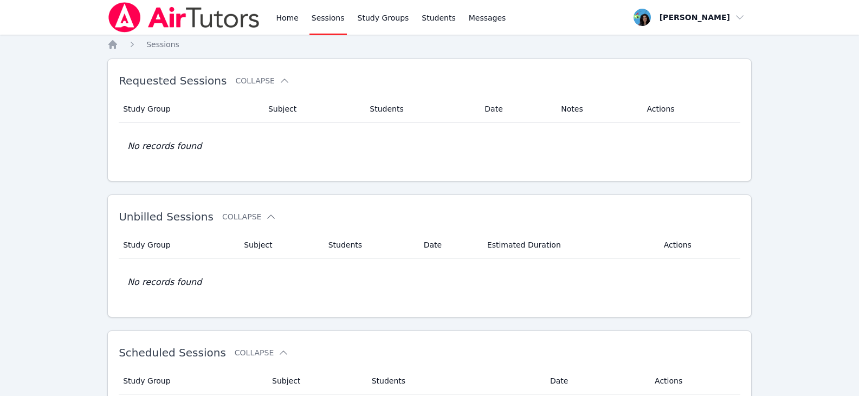
click at [324, 16] on link "Sessions" at bounding box center [327, 17] width 37 height 35
click at [284, 11] on link "Home" at bounding box center [287, 17] width 27 height 35
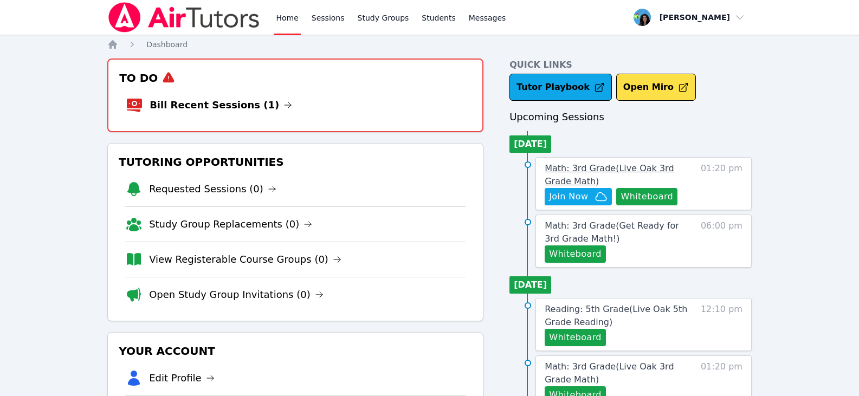
click at [608, 165] on span "Math: 3rd Grade ( Live Oak 3rd Grade Math )" at bounding box center [608, 174] width 129 height 23
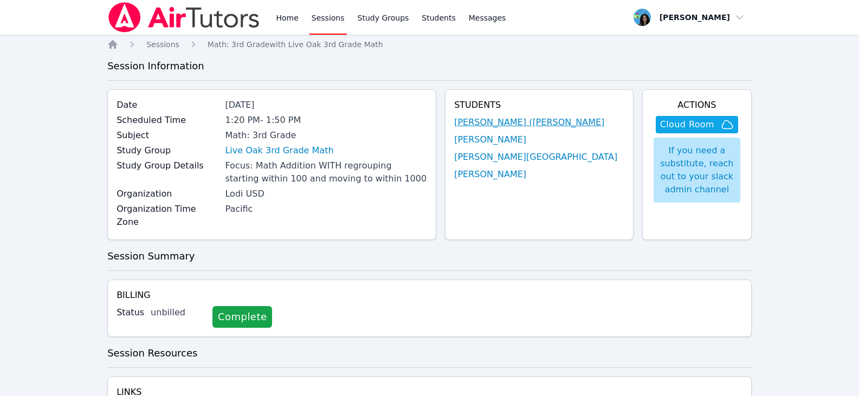
click at [559, 125] on link "[PERSON_NAME] ([PERSON_NAME]" at bounding box center [529, 122] width 150 height 13
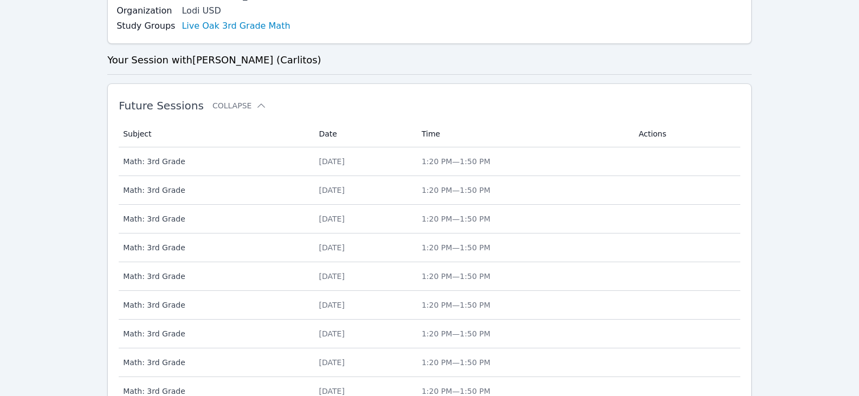
scroll to position [446, 0]
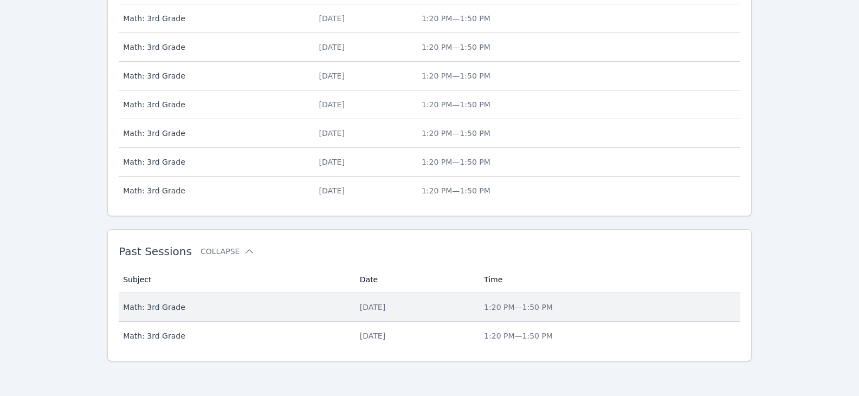
click at [353, 305] on td "Date Tue Aug 12" at bounding box center [415, 307] width 124 height 29
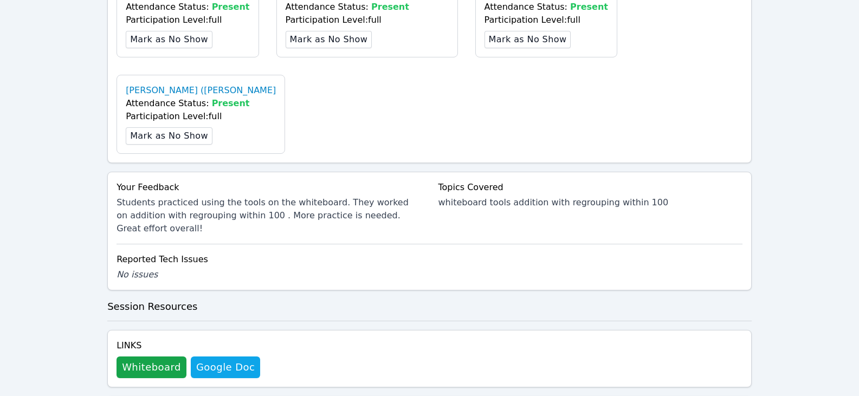
scroll to position [487, 0]
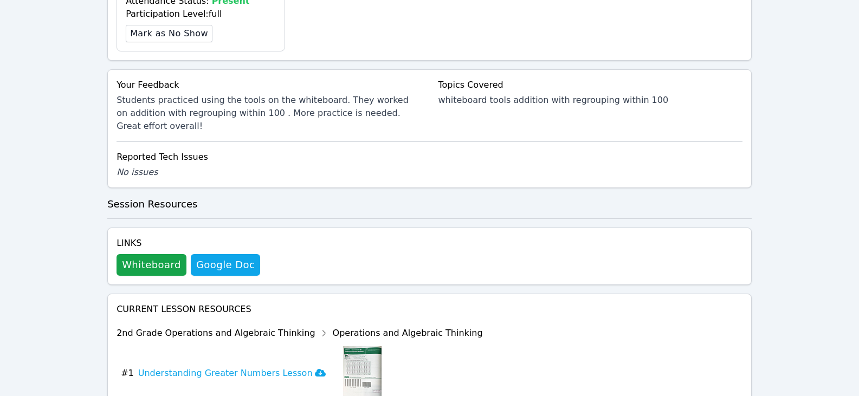
click at [152, 227] on div "Links Whiteboard Hidden Google Doc" at bounding box center [429, 255] width 644 height 57
click at [150, 254] on button "Whiteboard" at bounding box center [151, 265] width 70 height 22
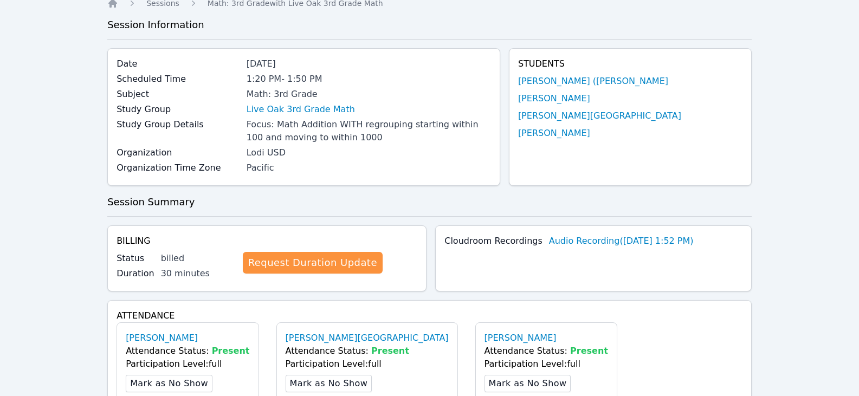
scroll to position [0, 0]
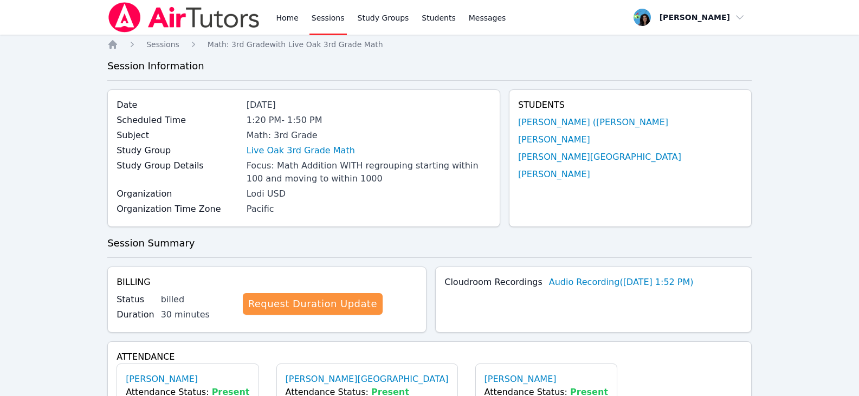
click at [321, 26] on link "Sessions" at bounding box center [327, 17] width 37 height 35
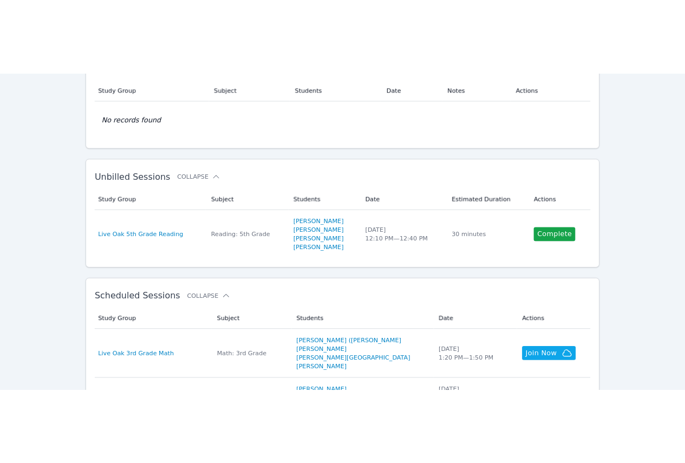
scroll to position [217, 0]
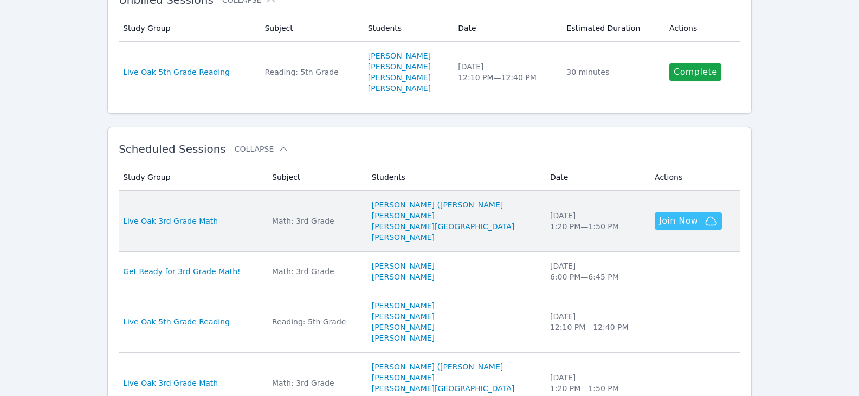
click at [667, 223] on span "Join Now" at bounding box center [678, 220] width 39 height 13
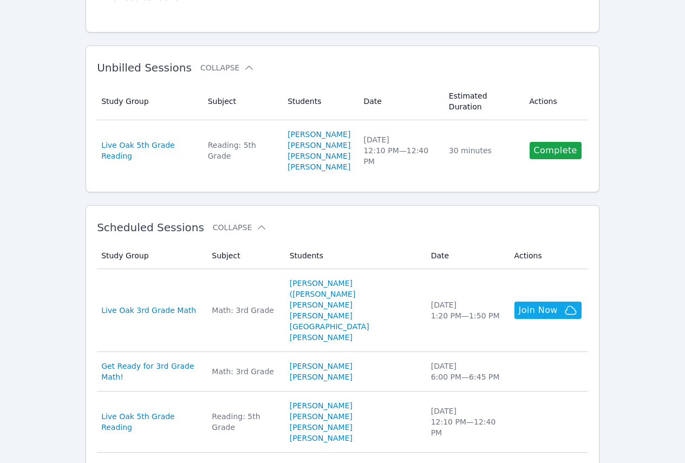
scroll to position [0, 0]
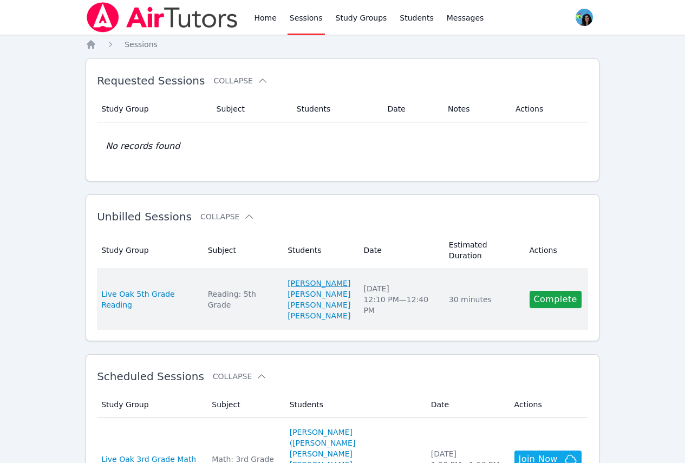
click at [335, 278] on link "[PERSON_NAME]" at bounding box center [319, 283] width 63 height 11
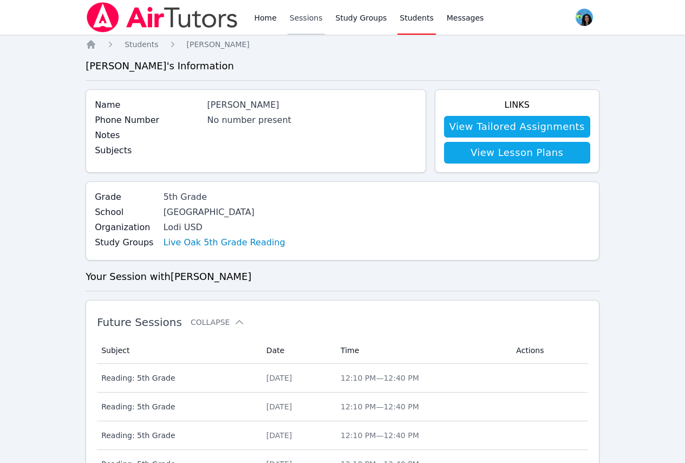
click at [304, 19] on link "Sessions" at bounding box center [306, 17] width 37 height 35
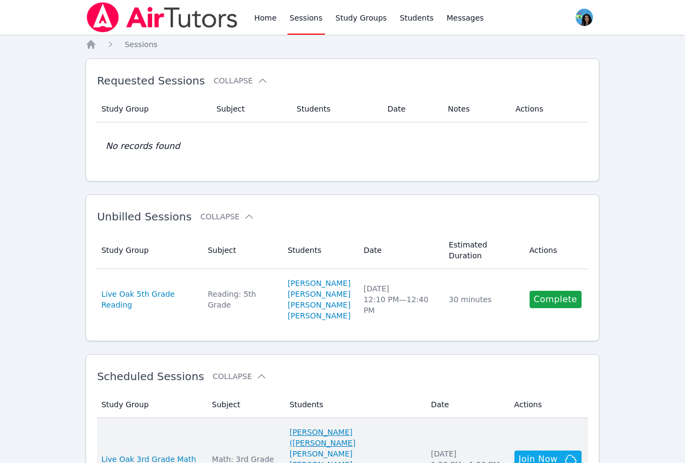
click at [339, 395] on link "[PERSON_NAME] ([PERSON_NAME]" at bounding box center [354, 438] width 128 height 22
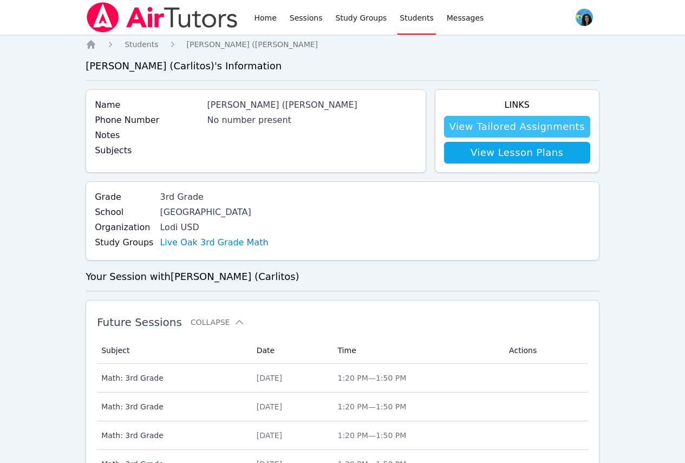
click at [526, 132] on link "View Tailored Assignments" at bounding box center [517, 127] width 146 height 22
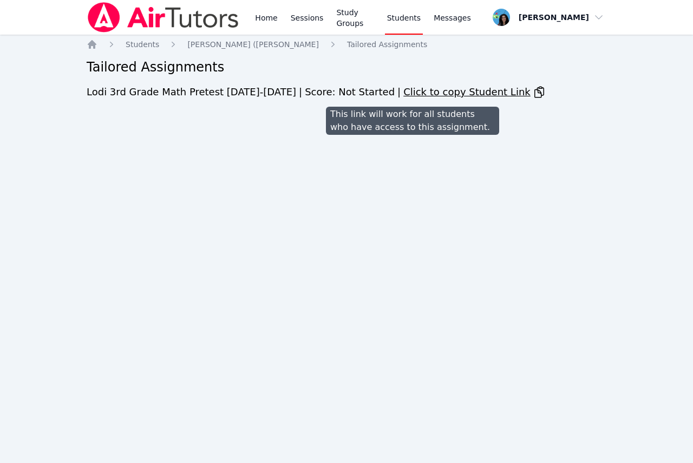
click at [454, 91] on span "Click to copy Student Link" at bounding box center [475, 91] width 142 height 15
click at [533, 90] on icon at bounding box center [539, 92] width 13 height 13
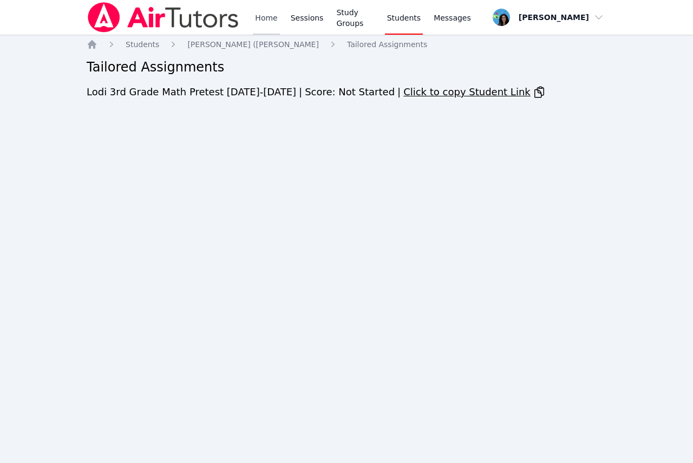
click at [259, 26] on link "Home" at bounding box center [266, 17] width 27 height 35
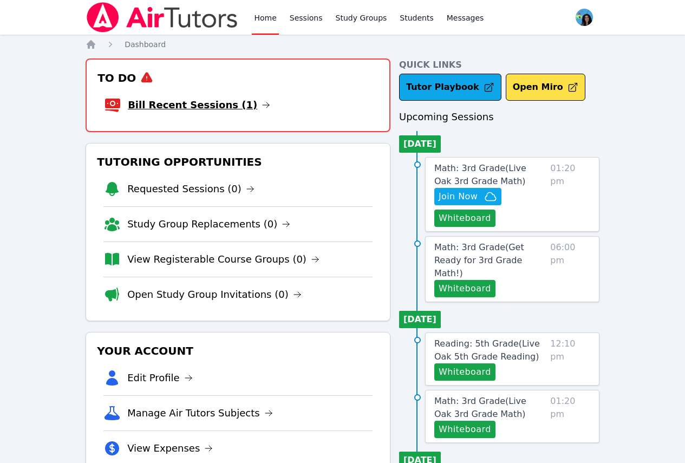
click at [262, 105] on icon at bounding box center [266, 105] width 9 height 9
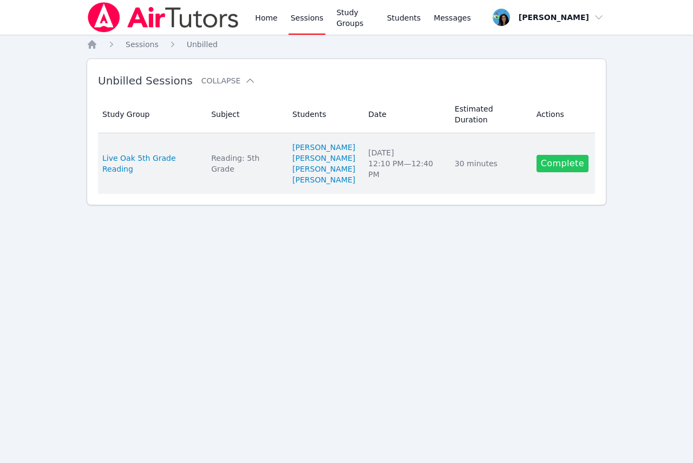
click at [545, 155] on link "Complete" at bounding box center [563, 163] width 52 height 17
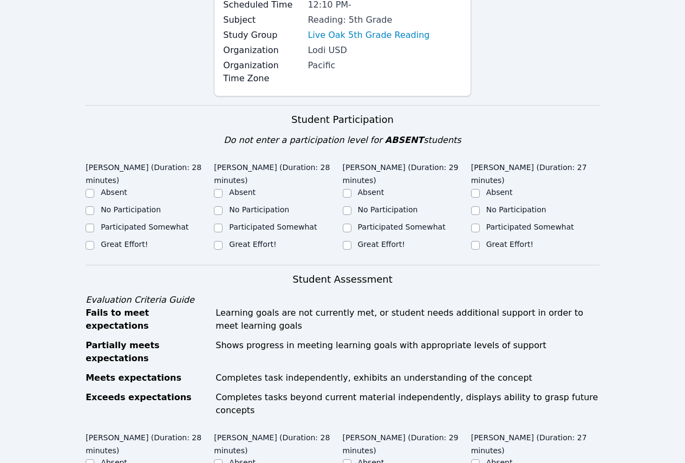
scroll to position [271, 0]
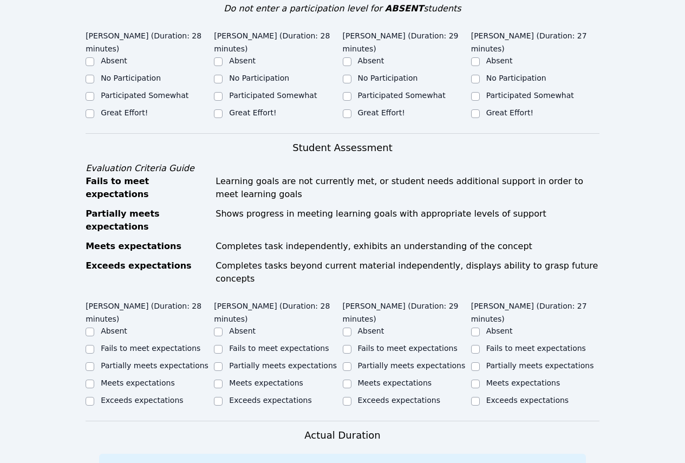
click at [122, 108] on label "Great Effort!" at bounding box center [124, 112] width 47 height 9
click at [94, 109] on input "Great Effort!" at bounding box center [90, 113] width 9 height 9
checkbox input "true"
drag, startPoint x: 236, startPoint y: 112, endPoint x: 260, endPoint y: 112, distance: 23.8
click at [236, 112] on label "Great Effort!" at bounding box center [252, 112] width 47 height 9
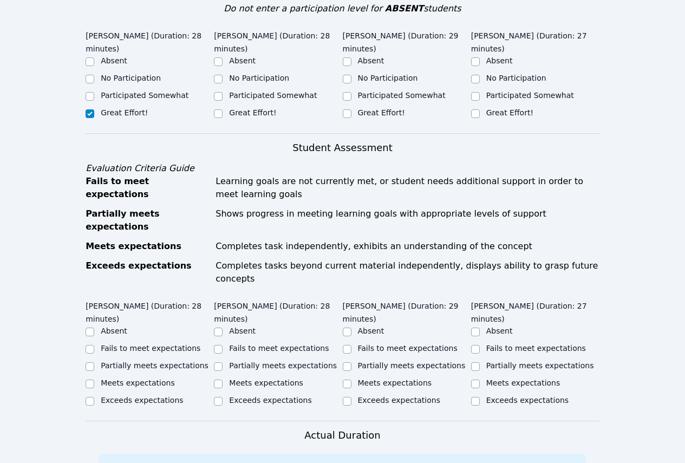
click at [223, 112] on input "Great Effort!" at bounding box center [218, 113] width 9 height 9
checkbox input "true"
click at [355, 112] on div "Great Effort!" at bounding box center [407, 113] width 128 height 13
click at [476, 114] on input "Great Effort!" at bounding box center [475, 113] width 9 height 9
checkbox input "true"
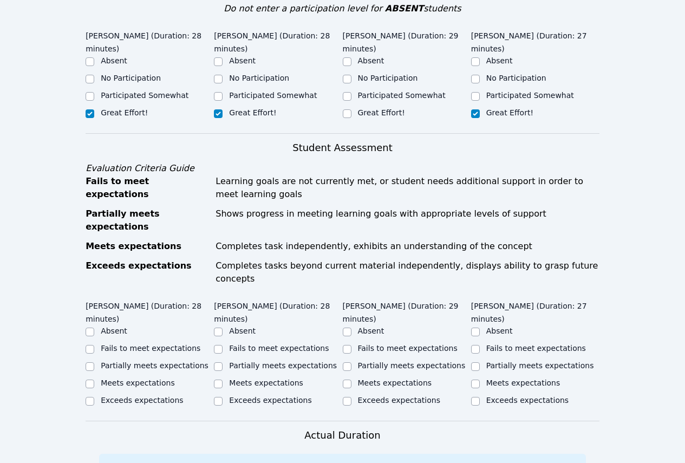
click at [370, 113] on label "Great Effort!" at bounding box center [381, 112] width 47 height 9
click at [352, 113] on input "Great Effort!" at bounding box center [347, 113] width 9 height 9
checkbox input "true"
click at [157, 361] on label "Partially meets expectations" at bounding box center [155, 365] width 108 height 9
click at [94, 362] on input "Partially meets expectations" at bounding box center [90, 366] width 9 height 9
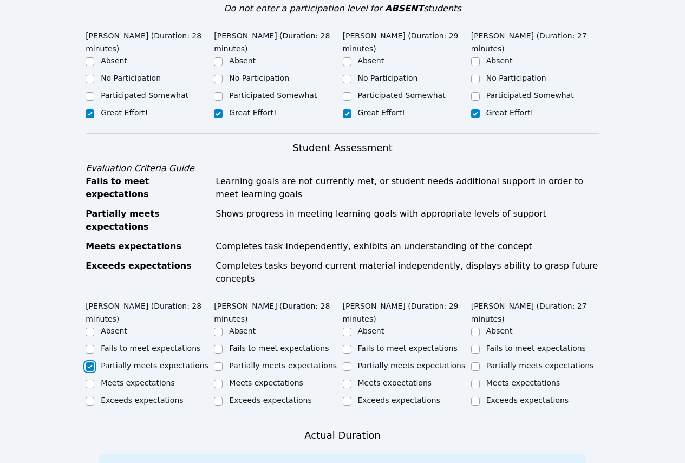
checkbox input "true"
click at [235, 361] on label "Partially meets expectations" at bounding box center [283, 365] width 108 height 9
click at [223, 362] on input "Partially meets expectations" at bounding box center [218, 366] width 9 height 9
checkbox input "true"
click at [354, 360] on div "Partially meets expectations" at bounding box center [407, 366] width 128 height 13
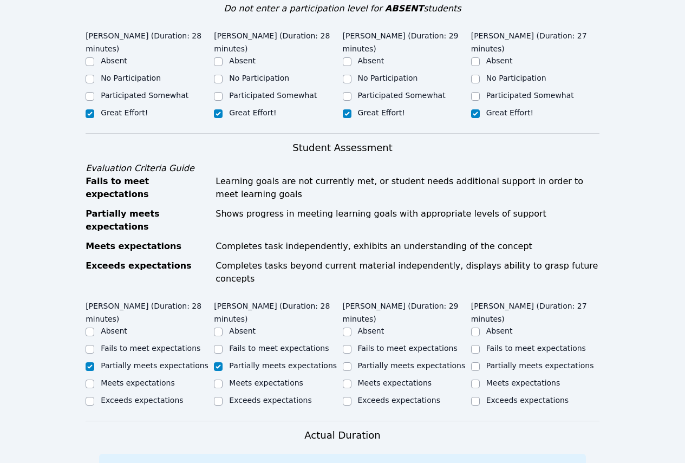
click at [485, 360] on div "Partially meets expectations" at bounding box center [535, 366] width 128 height 13
click at [472, 362] on input "Partially meets expectations" at bounding box center [475, 366] width 9 height 9
checkbox input "true"
click at [343, 362] on input "Partially meets expectations" at bounding box center [347, 366] width 9 height 9
checkbox input "true"
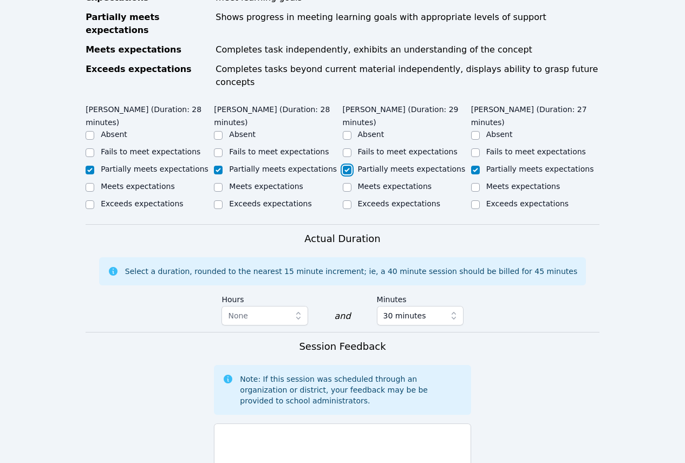
scroll to position [487, 0]
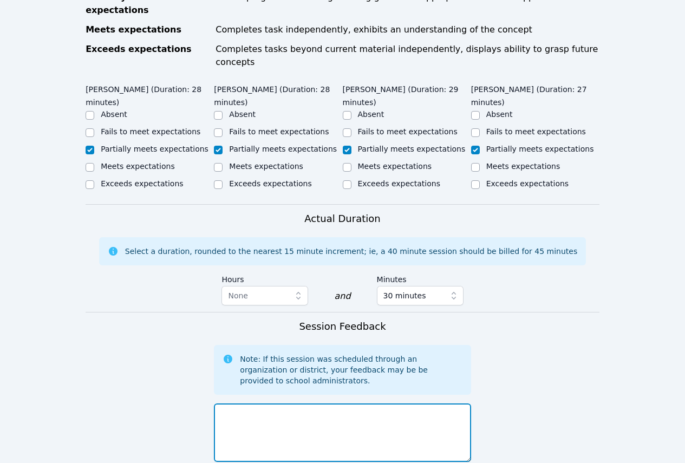
click at [351, 395] on textarea at bounding box center [342, 433] width 257 height 58
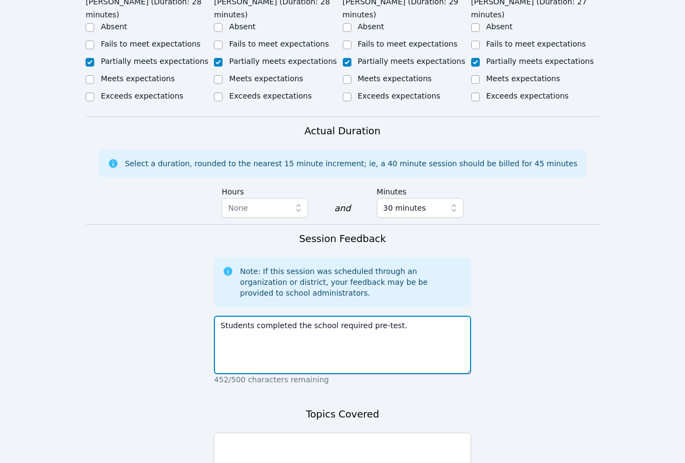
scroll to position [650, 0]
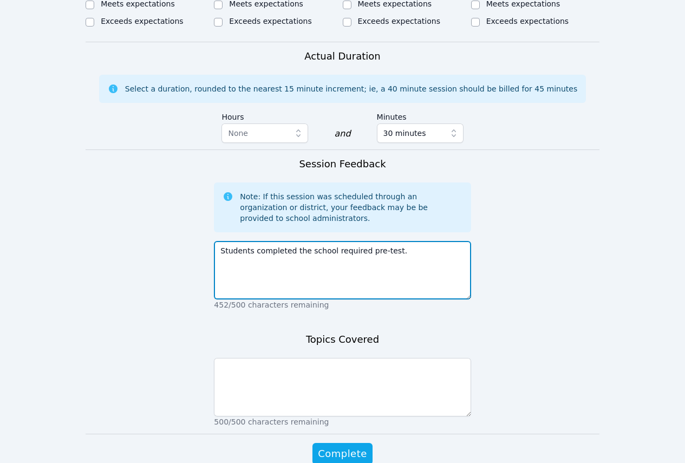
type textarea "Students completed the school required pre-test."
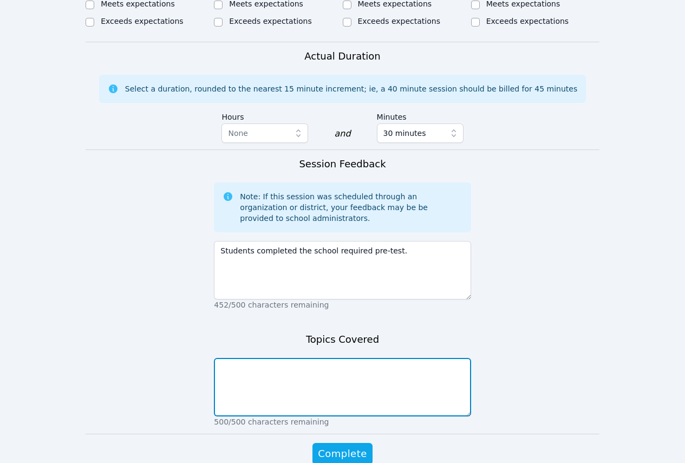
click at [349, 381] on textarea at bounding box center [342, 387] width 257 height 58
type textarea "pre-test"
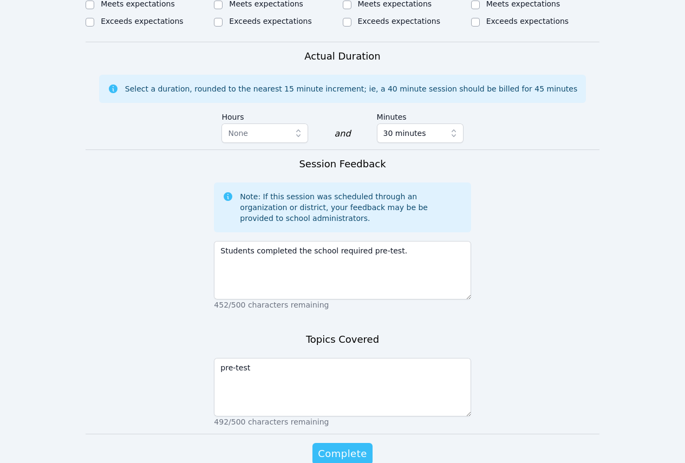
click at [336, 395] on span "Complete" at bounding box center [342, 453] width 49 height 15
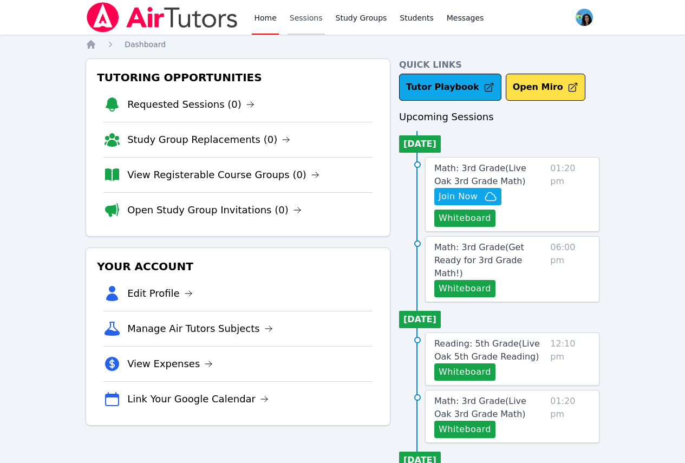
click at [308, 19] on link "Sessions" at bounding box center [306, 17] width 37 height 35
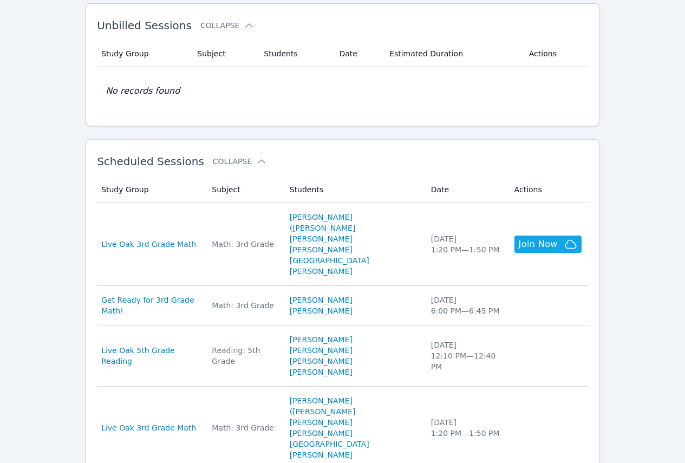
scroll to position [217, 0]
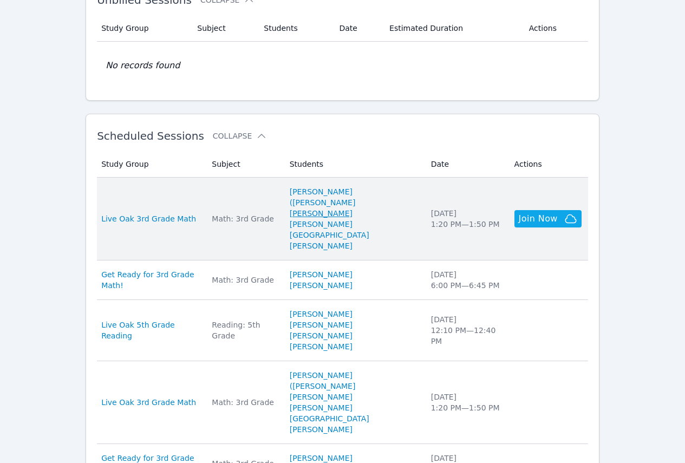
click at [346, 208] on link "[PERSON_NAME]" at bounding box center [321, 213] width 63 height 11
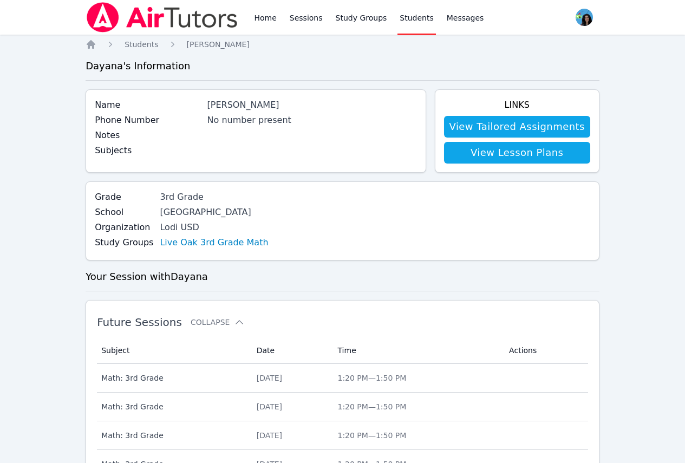
click at [487, 131] on link "View Tailored Assignments" at bounding box center [517, 127] width 146 height 22
click at [511, 129] on link "View Tailored Assignments" at bounding box center [517, 127] width 146 height 22
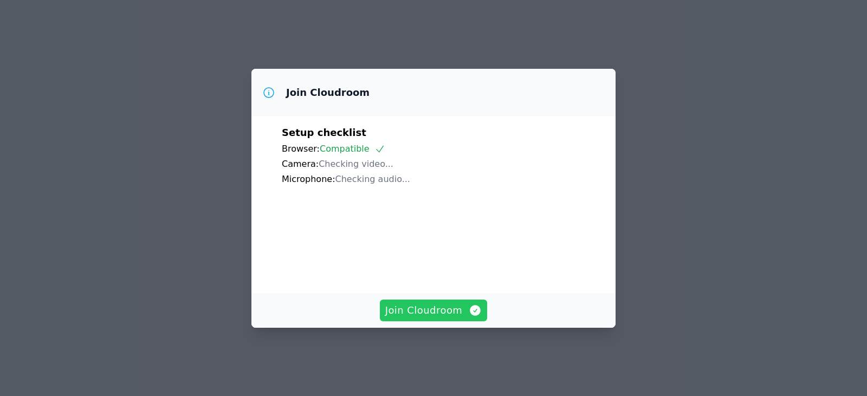
click at [470, 316] on icon "button" at bounding box center [475, 310] width 11 height 11
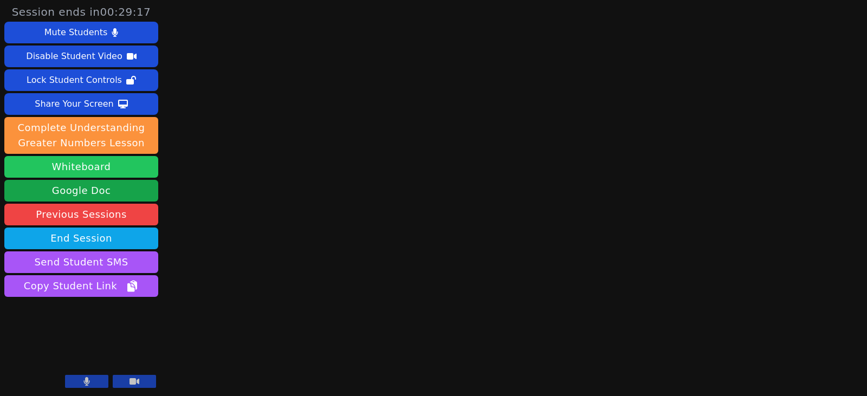
click at [106, 168] on button "Whiteboard" at bounding box center [81, 167] width 154 height 22
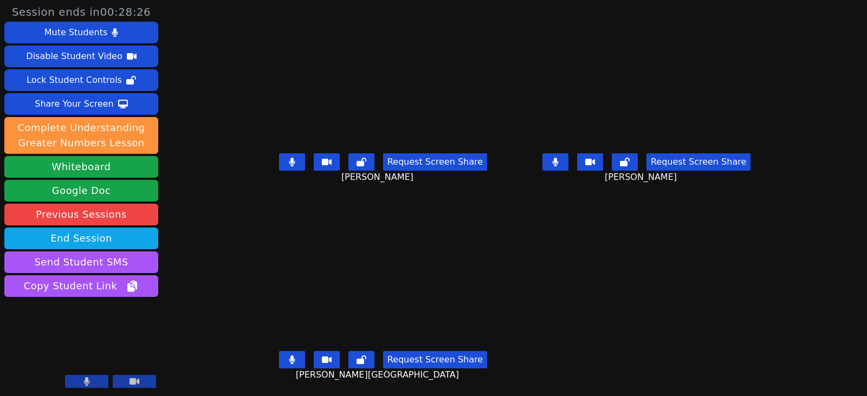
drag, startPoint x: 277, startPoint y: 357, endPoint x: 378, endPoint y: 292, distance: 119.7
click at [289, 357] on icon at bounding box center [292, 359] width 6 height 9
click at [558, 160] on icon at bounding box center [555, 162] width 6 height 9
click at [284, 161] on button at bounding box center [292, 161] width 26 height 17
click at [568, 157] on button at bounding box center [555, 161] width 26 height 17
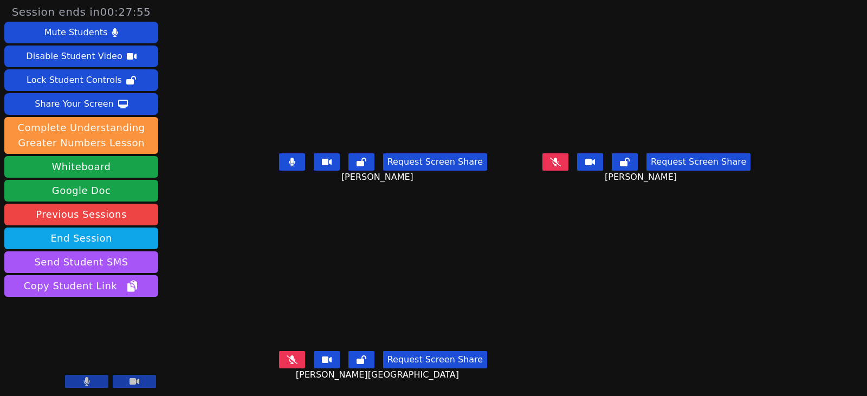
click at [287, 357] on icon at bounding box center [292, 359] width 11 height 9
click at [568, 160] on button at bounding box center [555, 161] width 26 height 17
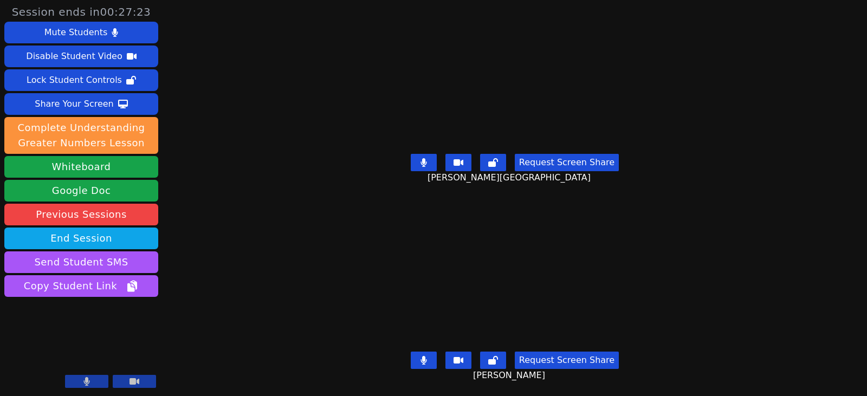
drag, startPoint x: 425, startPoint y: 161, endPoint x: 457, endPoint y: 174, distance: 34.7
click at [425, 161] on icon at bounding box center [423, 162] width 6 height 9
click at [412, 155] on div "Request Screen Share Audry Cuneo" at bounding box center [515, 170] width 374 height 43
click at [415, 155] on button at bounding box center [424, 162] width 26 height 17
click at [423, 158] on icon at bounding box center [423, 162] width 6 height 9
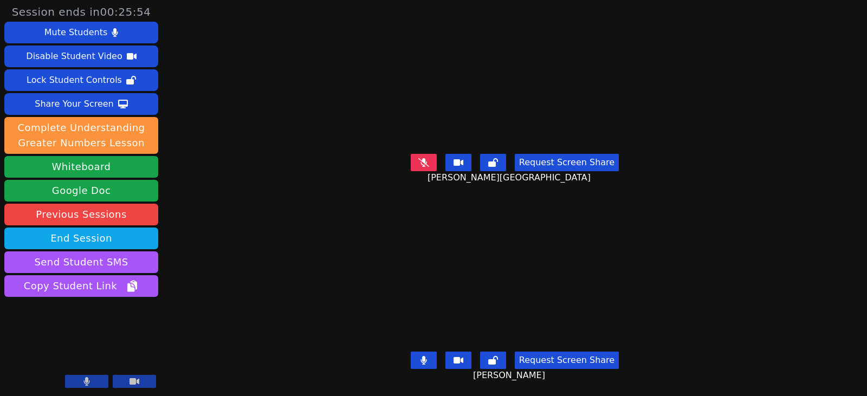
click at [429, 158] on icon at bounding box center [423, 162] width 11 height 9
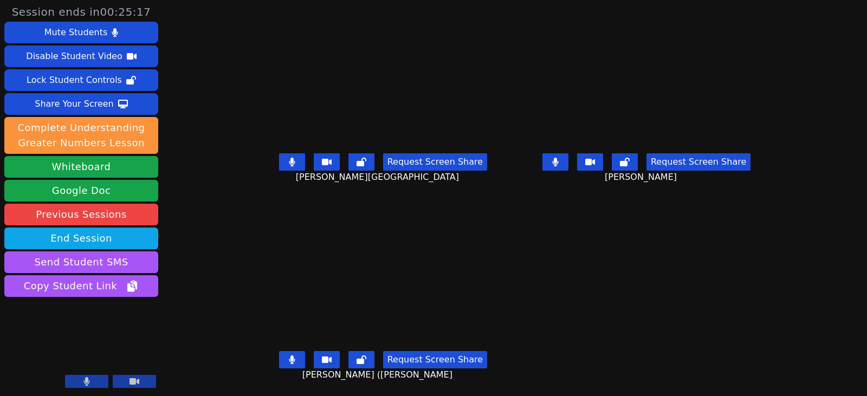
drag, startPoint x: 273, startPoint y: 162, endPoint x: 285, endPoint y: 162, distance: 11.9
click at [279, 162] on button at bounding box center [292, 161] width 26 height 17
click at [568, 164] on button at bounding box center [555, 161] width 26 height 17
click at [287, 165] on icon at bounding box center [292, 162] width 11 height 9
click at [664, 283] on main "Audry Cuneo Request Screen Share Audry Cuneo Dayana Perez Pina Request Screen S…" at bounding box center [515, 198] width 518 height 396
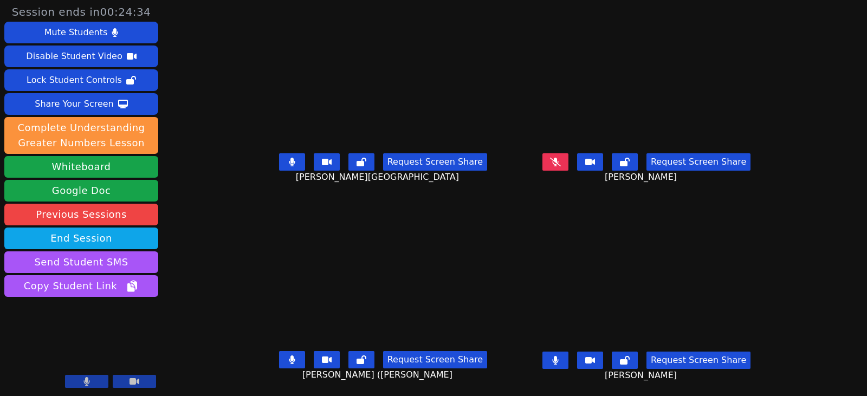
click at [287, 359] on button at bounding box center [292, 359] width 26 height 17
click at [285, 164] on button at bounding box center [292, 161] width 26 height 17
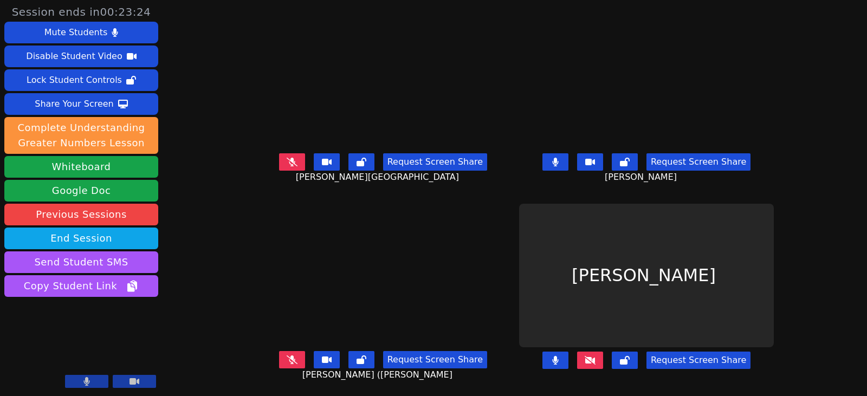
click at [287, 160] on icon at bounding box center [292, 162] width 11 height 9
click at [279, 360] on button at bounding box center [292, 359] width 26 height 17
click at [289, 162] on icon at bounding box center [292, 162] width 6 height 9
click at [289, 360] on icon at bounding box center [292, 359] width 6 height 9
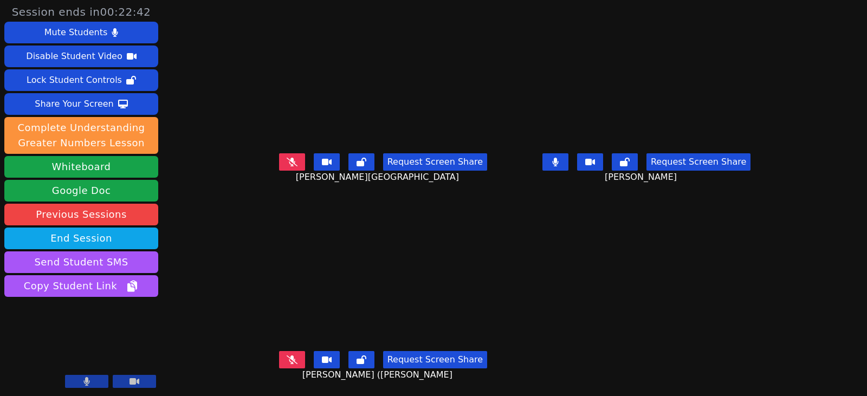
drag, startPoint x: 578, startPoint y: 162, endPoint x: 571, endPoint y: 193, distance: 31.7
click at [568, 163] on button at bounding box center [555, 161] width 26 height 17
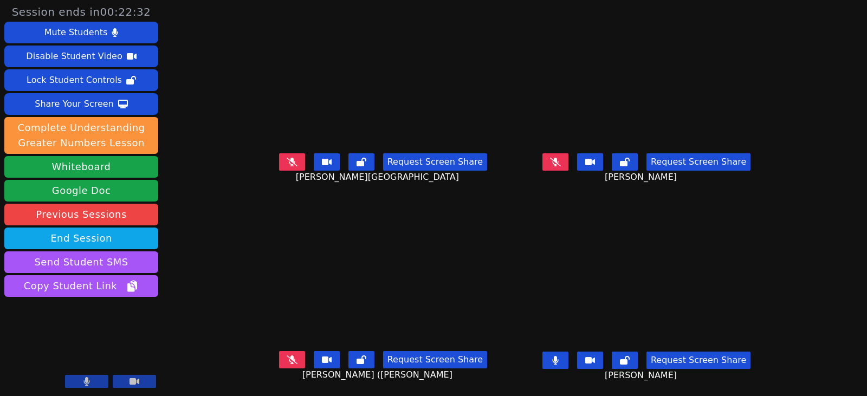
drag, startPoint x: 564, startPoint y: 357, endPoint x: 628, endPoint y: 347, distance: 64.1
click at [565, 357] on button at bounding box center [555, 360] width 26 height 17
drag, startPoint x: 270, startPoint y: 355, endPoint x: 252, endPoint y: 355, distance: 17.3
click at [279, 355] on button at bounding box center [292, 359] width 26 height 17
click at [285, 363] on button at bounding box center [292, 359] width 26 height 17
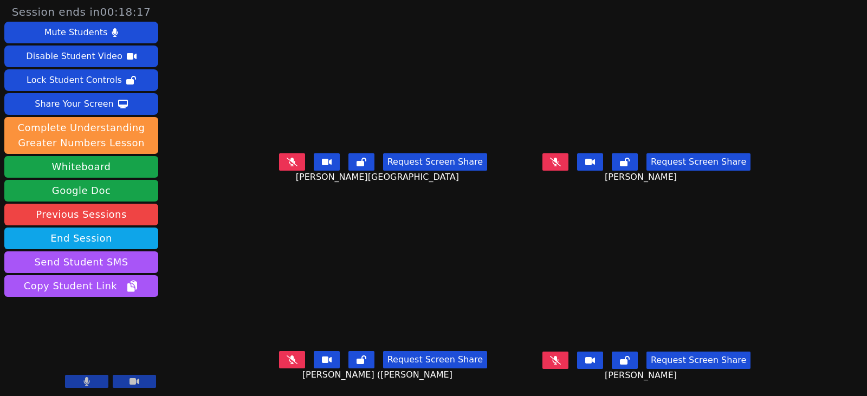
click at [287, 164] on icon at bounding box center [292, 162] width 11 height 9
click at [561, 164] on icon at bounding box center [555, 162] width 11 height 9
click at [286, 160] on button at bounding box center [292, 161] width 26 height 17
click at [567, 164] on button at bounding box center [555, 161] width 26 height 17
click at [287, 165] on icon at bounding box center [292, 162] width 11 height 9
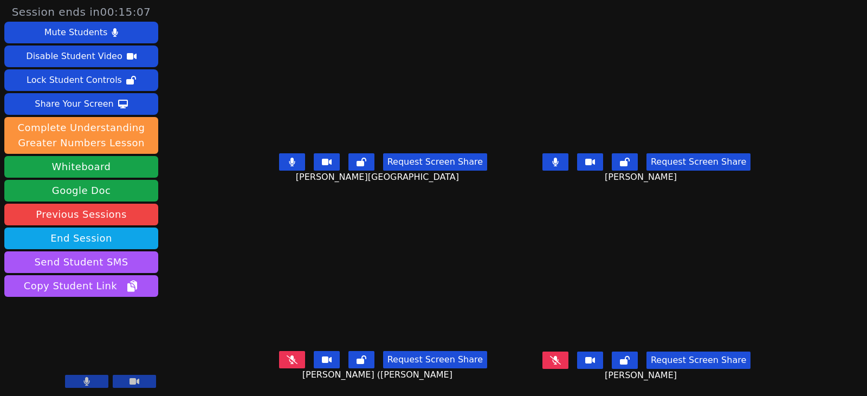
click at [568, 167] on button at bounding box center [555, 161] width 26 height 17
click at [287, 165] on button at bounding box center [292, 161] width 26 height 17
click at [567, 162] on button at bounding box center [555, 161] width 26 height 17
click at [558, 163] on icon at bounding box center [555, 162] width 6 height 9
click at [564, 357] on button at bounding box center [555, 360] width 26 height 17
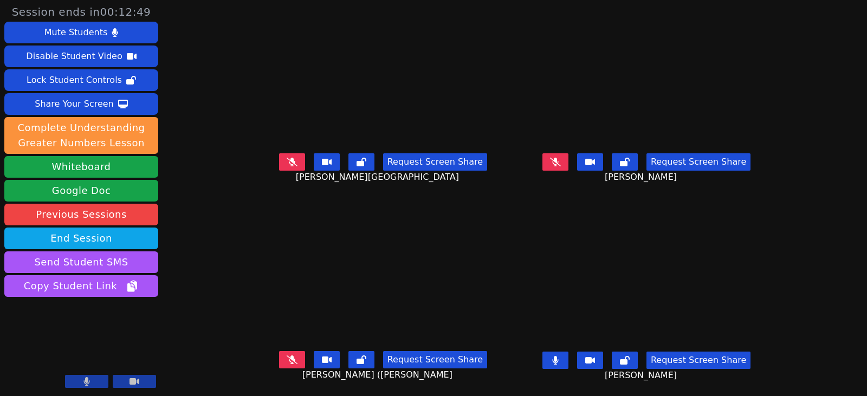
click at [568, 362] on button at bounding box center [555, 360] width 26 height 17
click at [282, 156] on button at bounding box center [292, 161] width 26 height 17
click at [289, 166] on icon at bounding box center [292, 162] width 6 height 9
click at [568, 167] on button at bounding box center [555, 161] width 26 height 17
click at [558, 163] on icon at bounding box center [555, 162] width 6 height 9
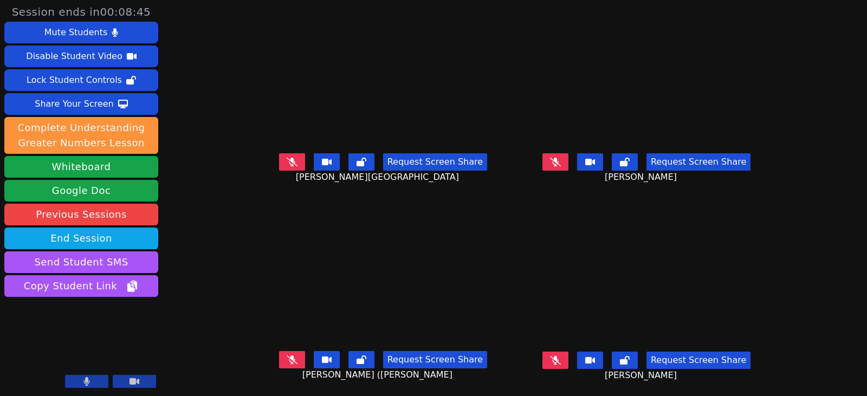
click at [568, 166] on button at bounding box center [555, 161] width 26 height 17
click at [558, 164] on icon at bounding box center [555, 162] width 6 height 9
click at [568, 368] on button at bounding box center [555, 360] width 26 height 17
click at [558, 362] on icon at bounding box center [555, 360] width 6 height 9
drag, startPoint x: 570, startPoint y: 364, endPoint x: 575, endPoint y: 348, distance: 16.8
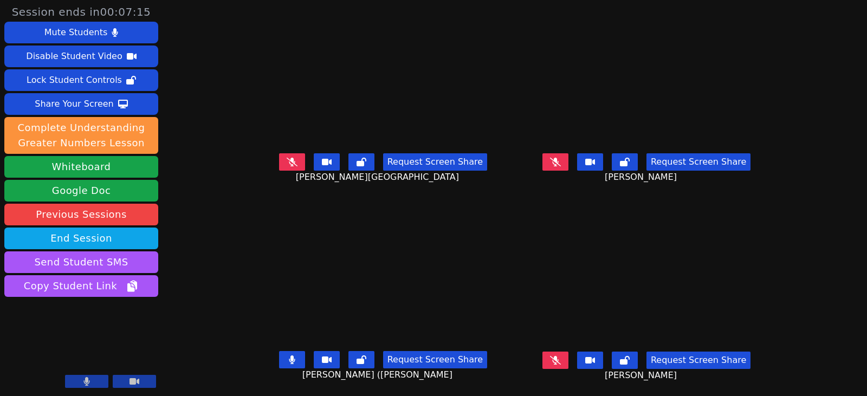
click at [561, 364] on icon at bounding box center [555, 360] width 11 height 9
click at [561, 160] on icon at bounding box center [555, 162] width 11 height 9
drag, startPoint x: 277, startPoint y: 355, endPoint x: 296, endPoint y: 355, distance: 19.0
click at [279, 355] on button at bounding box center [292, 359] width 26 height 17
click at [287, 163] on icon at bounding box center [292, 162] width 11 height 9
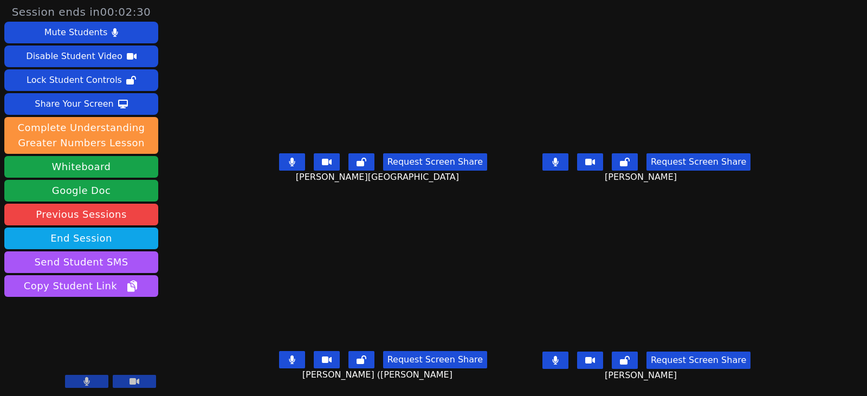
click at [283, 162] on button at bounding box center [292, 161] width 26 height 17
click at [568, 158] on button at bounding box center [555, 161] width 26 height 17
click at [558, 358] on icon at bounding box center [555, 360] width 6 height 9
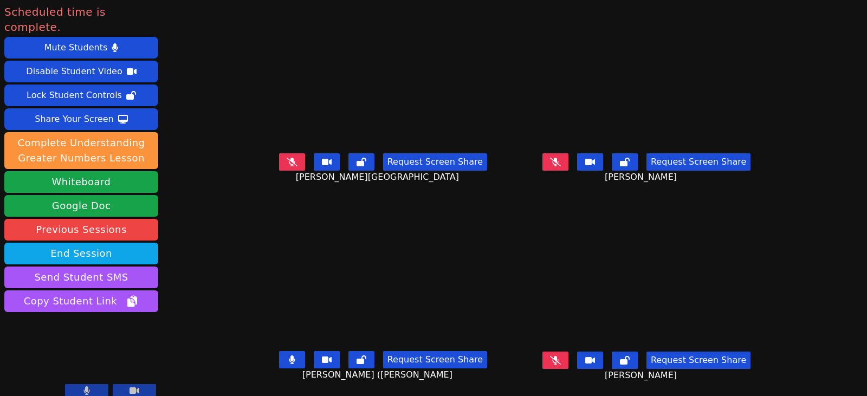
drag, startPoint x: 273, startPoint y: 165, endPoint x: 302, endPoint y: 167, distance: 29.3
click at [279, 165] on button at bounding box center [292, 161] width 26 height 17
click at [561, 161] on icon at bounding box center [555, 162] width 11 height 9
click at [561, 360] on icon at bounding box center [555, 360] width 11 height 9
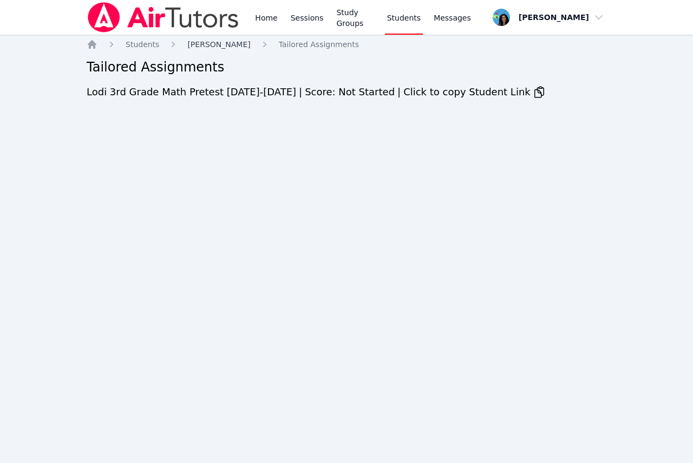
click at [238, 45] on span "[PERSON_NAME]" at bounding box center [218, 44] width 63 height 9
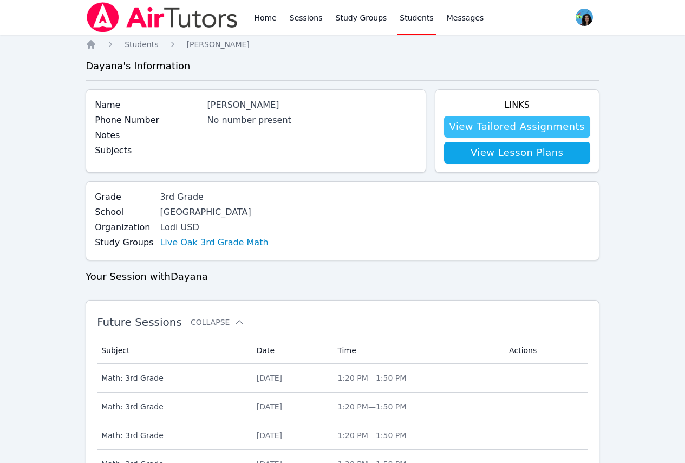
click at [490, 122] on link "View Tailored Assignments" at bounding box center [517, 127] width 146 height 22
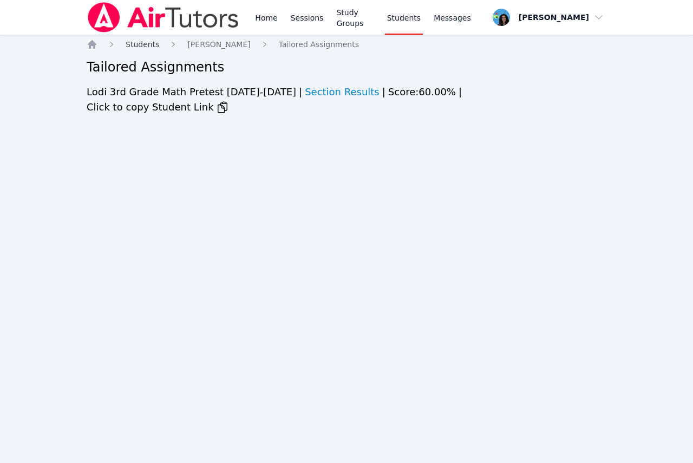
click at [151, 44] on span "Students" at bounding box center [143, 44] width 34 height 9
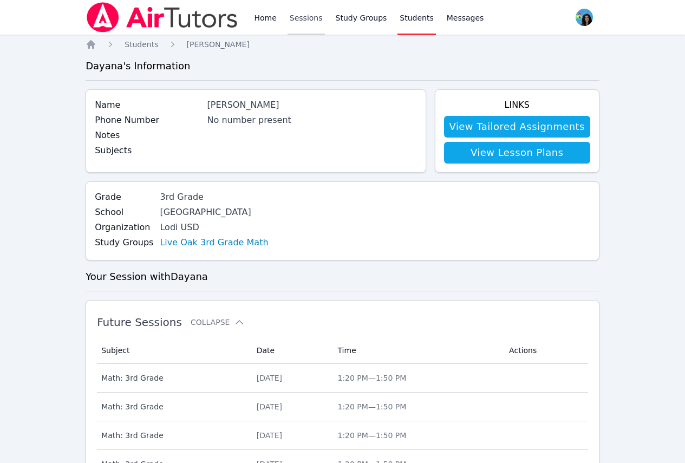
click at [306, 19] on link "Sessions" at bounding box center [306, 17] width 37 height 35
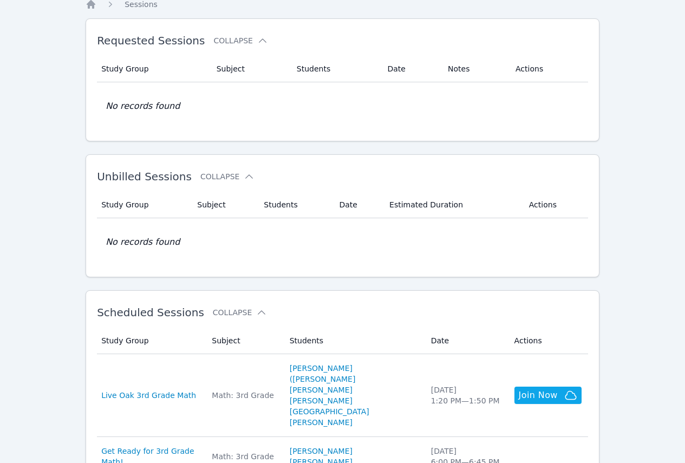
scroll to position [108, 0]
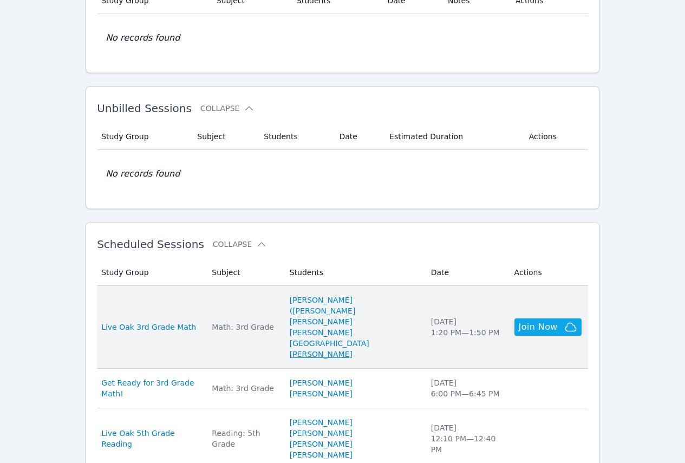
click at [340, 349] on link "[PERSON_NAME]" at bounding box center [321, 354] width 63 height 11
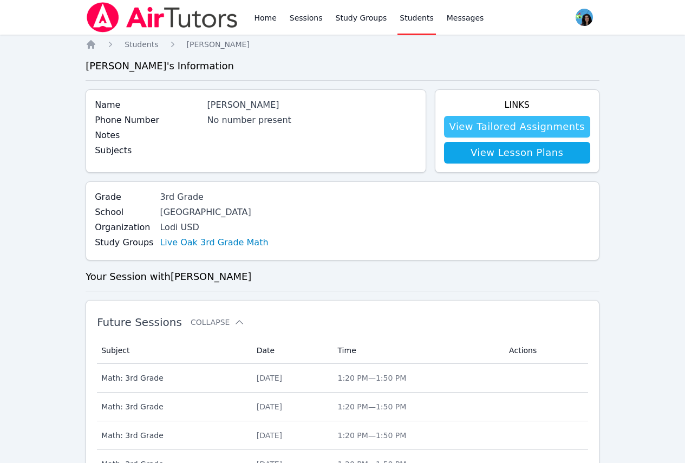
click at [499, 128] on link "View Tailored Assignments" at bounding box center [517, 127] width 146 height 22
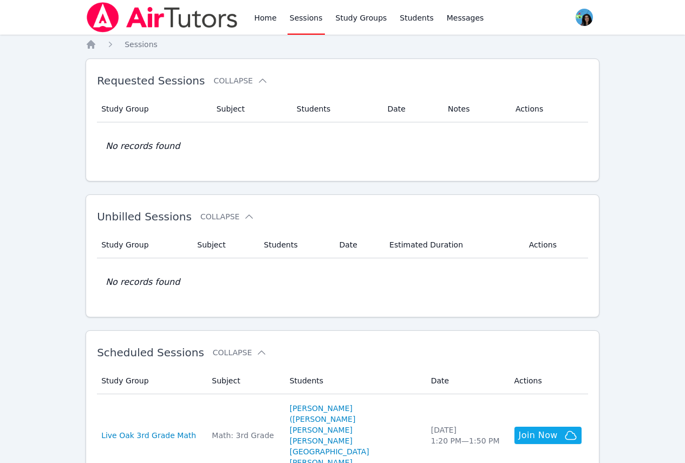
scroll to position [108, 0]
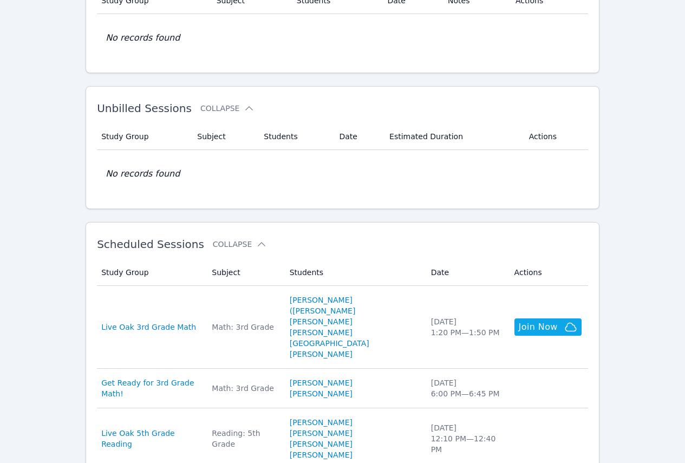
drag, startPoint x: 382, startPoint y: 300, endPoint x: 399, endPoint y: 303, distance: 17.1
click at [382, 300] on link "[PERSON_NAME] ([PERSON_NAME]" at bounding box center [354, 306] width 128 height 22
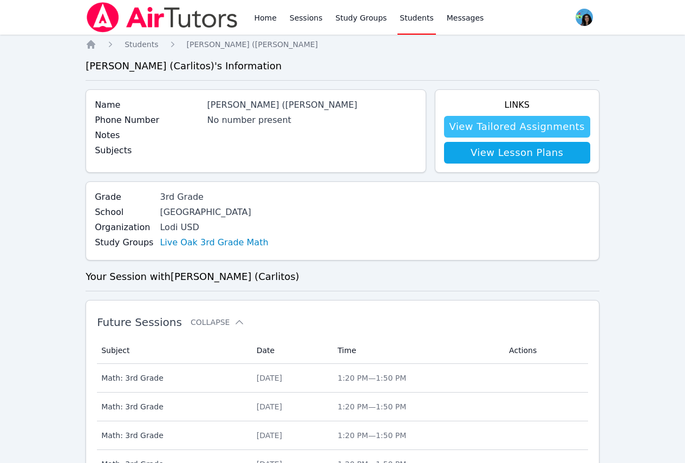
click at [522, 128] on link "View Tailored Assignments" at bounding box center [517, 127] width 146 height 22
click at [552, 127] on link "View Tailored Assignments" at bounding box center [517, 127] width 146 height 22
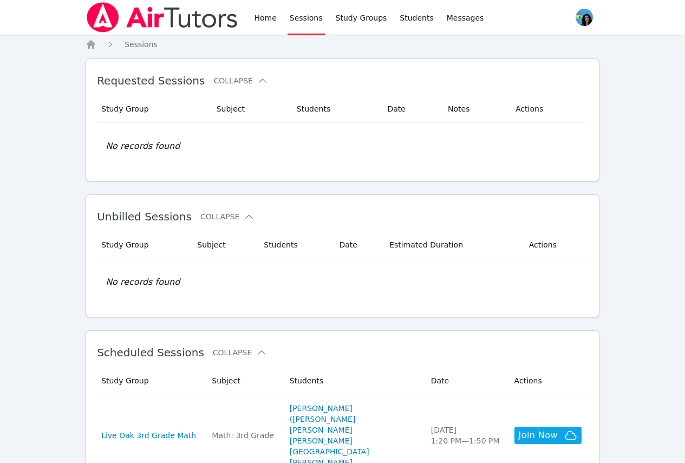
scroll to position [108, 0]
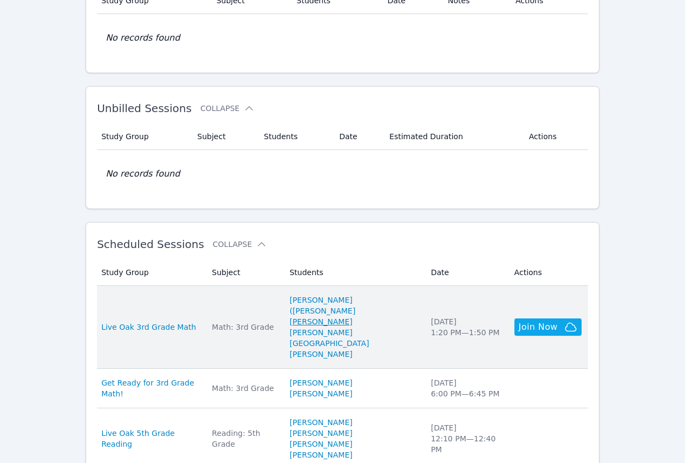
click at [348, 316] on link "[PERSON_NAME]" at bounding box center [321, 321] width 63 height 11
click at [340, 327] on link "[PERSON_NAME][GEOGRAPHIC_DATA]" at bounding box center [354, 338] width 128 height 22
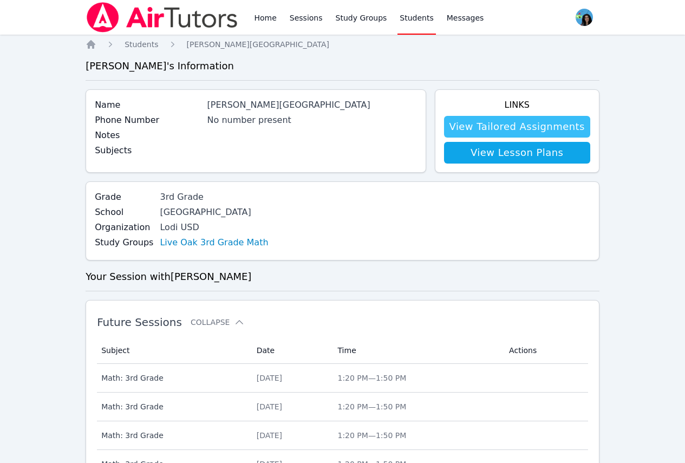
click at [565, 129] on link "View Tailored Assignments" at bounding box center [517, 127] width 146 height 22
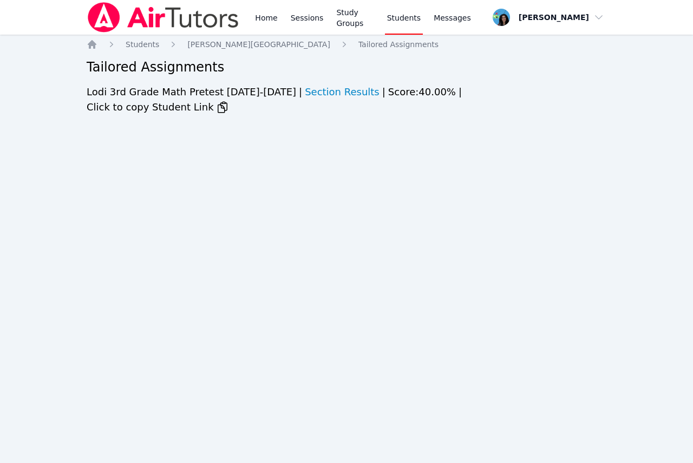
click at [223, 133] on div "Home Sessions Study Groups Students Messages Open user menu [PERSON_NAME] Open …" at bounding box center [346, 231] width 693 height 463
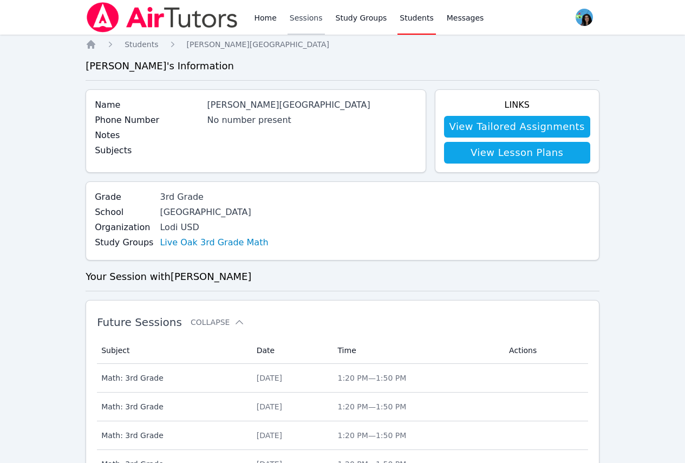
click at [299, 17] on link "Sessions" at bounding box center [306, 17] width 37 height 35
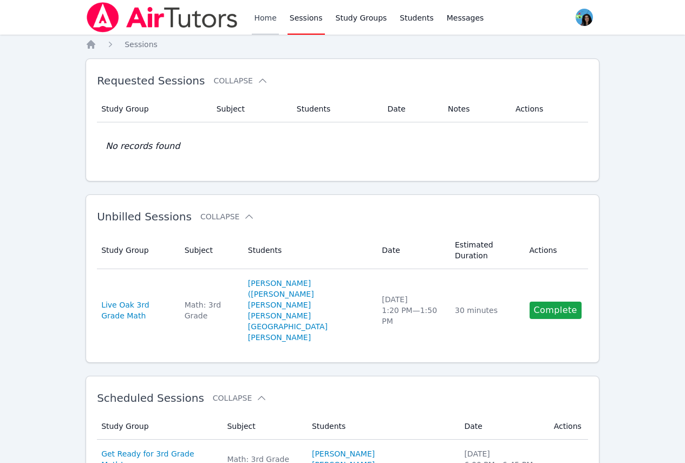
click at [258, 18] on link "Home" at bounding box center [265, 17] width 27 height 35
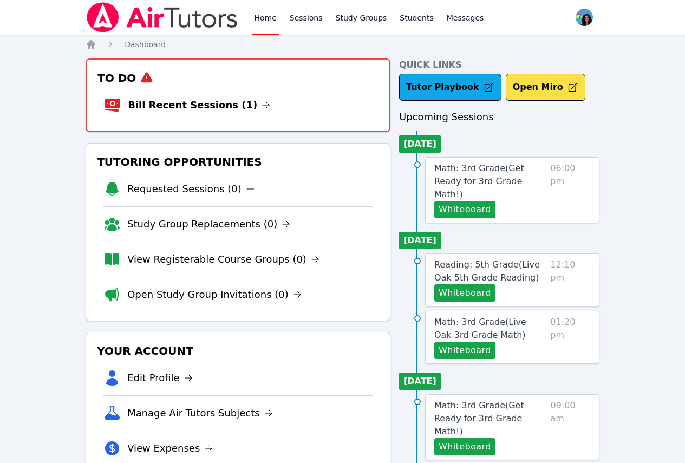
click at [262, 106] on icon at bounding box center [266, 105] width 9 height 9
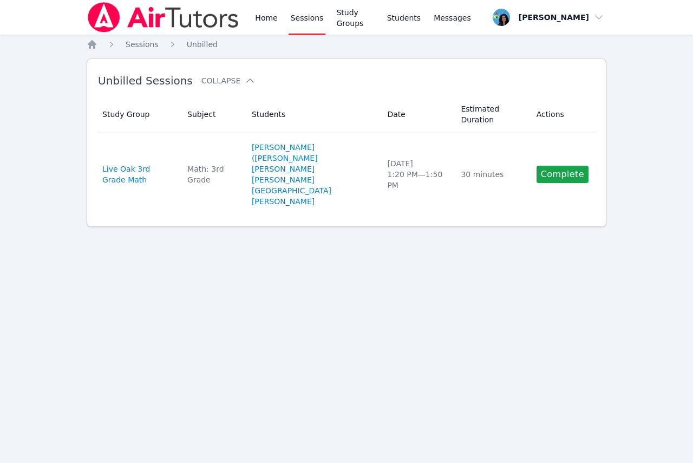
click at [570, 166] on link "Complete" at bounding box center [563, 174] width 52 height 17
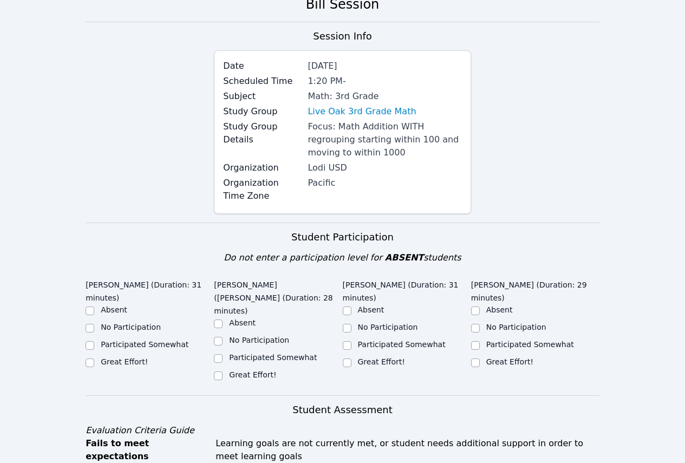
scroll to position [162, 0]
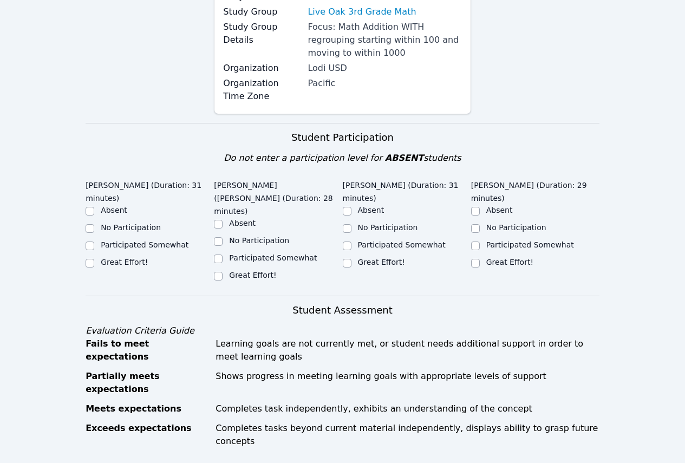
click at [128, 258] on label "Great Effort!" at bounding box center [124, 262] width 47 height 9
click at [94, 259] on input "Great Effort!" at bounding box center [90, 263] width 9 height 9
checkbox input "true"
click at [243, 271] on label "Great Effort!" at bounding box center [252, 275] width 47 height 9
click at [223, 272] on input "Great Effort!" at bounding box center [218, 276] width 9 height 9
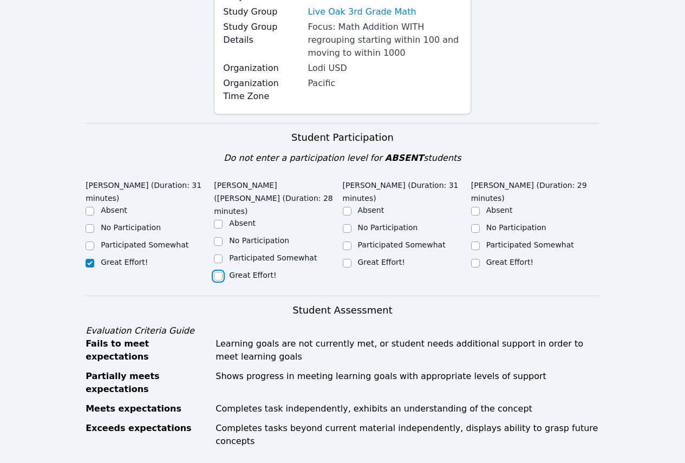
checkbox input "true"
click at [351, 266] on input "Great Effort!" at bounding box center [347, 263] width 9 height 9
checkbox input "true"
click at [480, 265] on div "Great Effort!" at bounding box center [535, 263] width 128 height 13
click at [505, 264] on label "Great Effort!" at bounding box center [509, 262] width 47 height 9
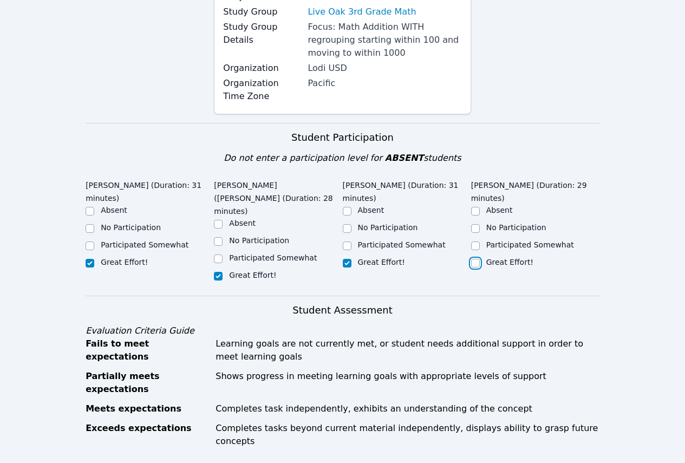
click at [480, 264] on input "Great Effort!" at bounding box center [475, 263] width 9 height 9
checkbox input "true"
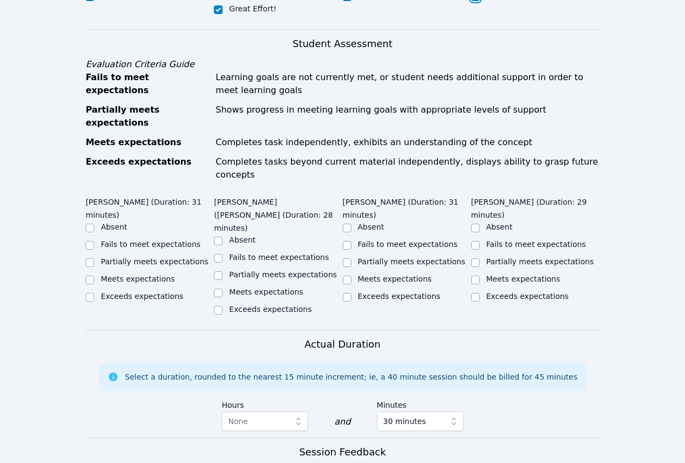
scroll to position [433, 0]
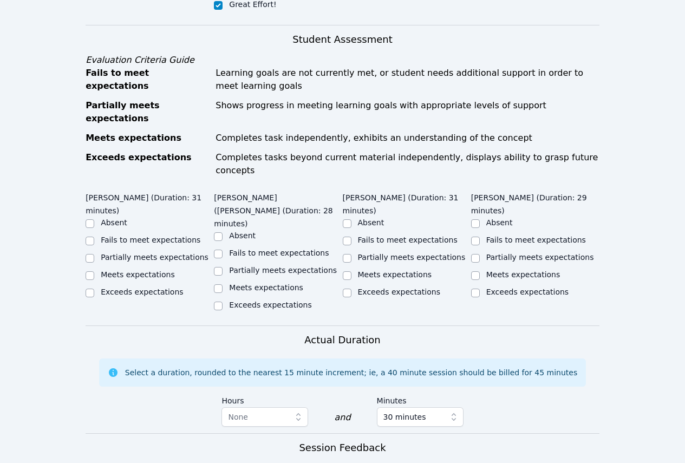
click at [180, 253] on label "Partially meets expectations" at bounding box center [155, 257] width 108 height 9
click at [94, 254] on input "Partially meets expectations" at bounding box center [90, 258] width 9 height 9
checkbox input "true"
click at [243, 266] on label "Partially meets expectations" at bounding box center [283, 270] width 108 height 9
click at [223, 267] on input "Partially meets expectations" at bounding box center [218, 271] width 9 height 9
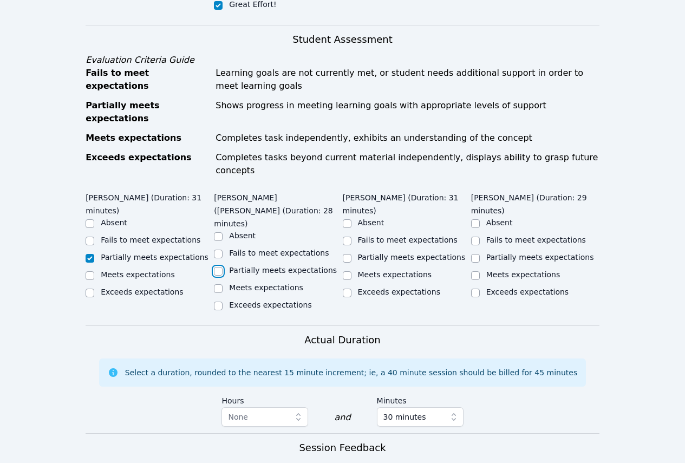
checkbox input "true"
click at [394, 253] on label "Partially meets expectations" at bounding box center [412, 257] width 108 height 9
click at [352, 254] on input "Partially meets expectations" at bounding box center [347, 258] width 9 height 9
checkbox input "true"
click at [503, 253] on label "Partially meets expectations" at bounding box center [540, 257] width 108 height 9
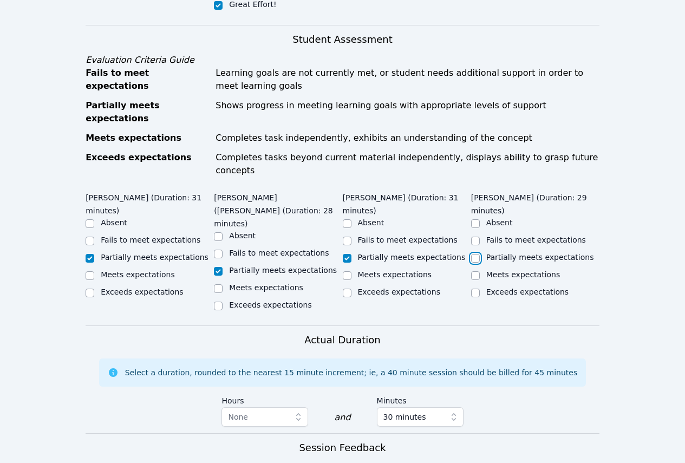
click at [480, 254] on input "Partially meets expectations" at bounding box center [475, 258] width 9 height 9
checkbox input "true"
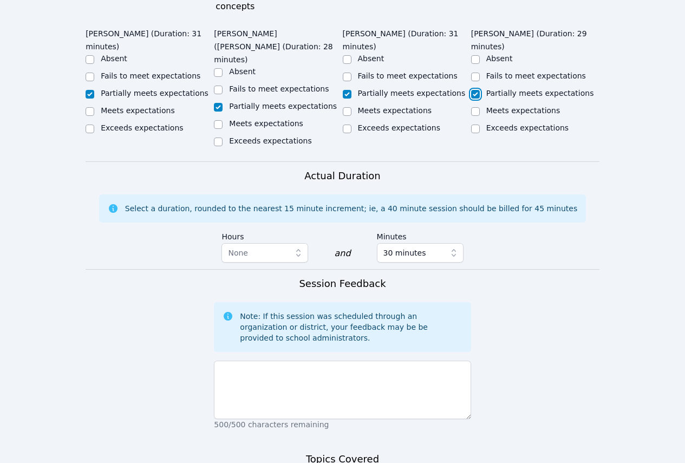
scroll to position [650, 0]
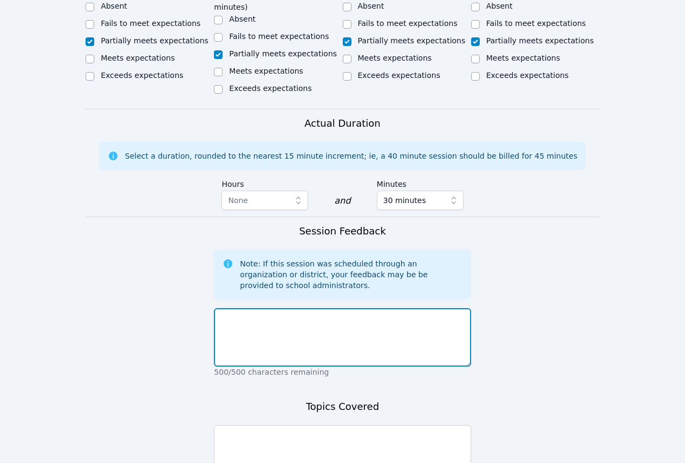
click at [392, 308] on textarea at bounding box center [342, 337] width 257 height 58
drag, startPoint x: 337, startPoint y: 265, endPoint x: 424, endPoint y: 264, distance: 86.7
click at [424, 308] on textarea "Students took the school required pre-test." at bounding box center [342, 337] width 257 height 58
type textarea "Students took the school required pre-test."
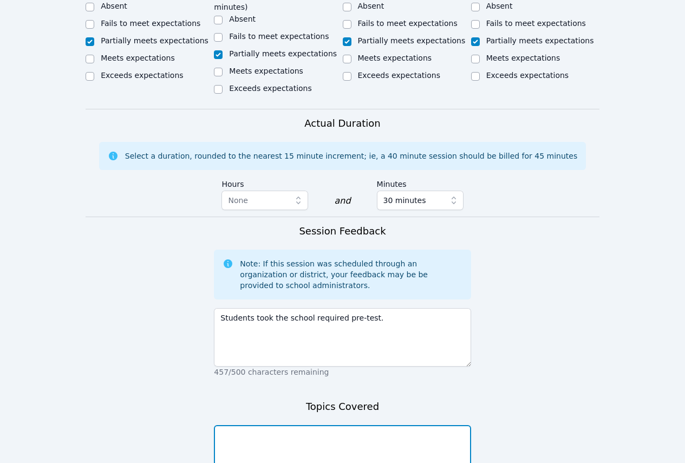
click at [270, 425] on textarea at bounding box center [342, 454] width 257 height 58
paste textarea "pre-test."
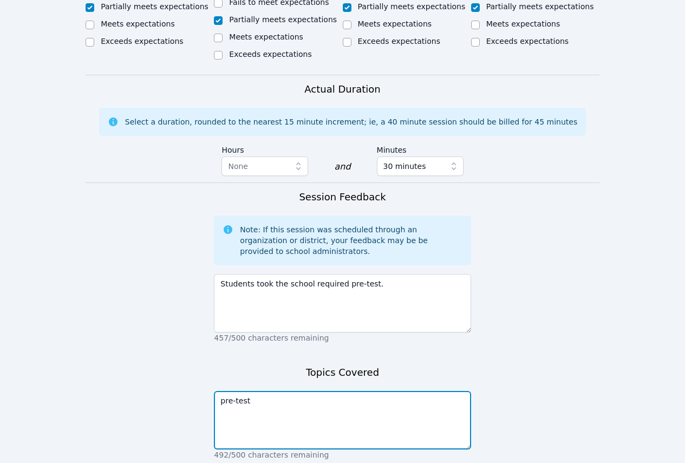
scroll to position [719, 0]
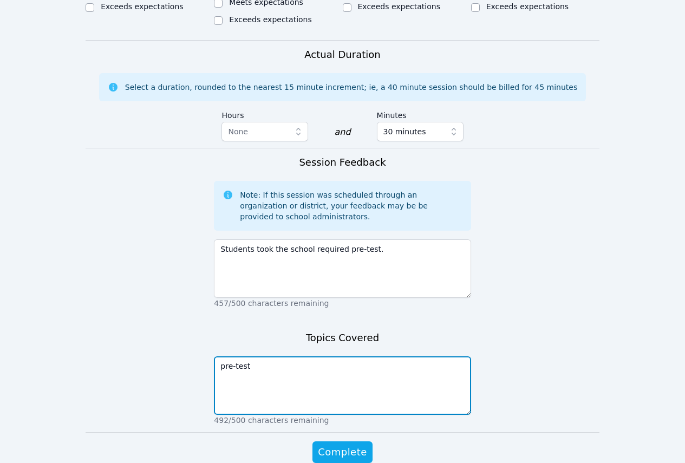
type textarea "pre-test"
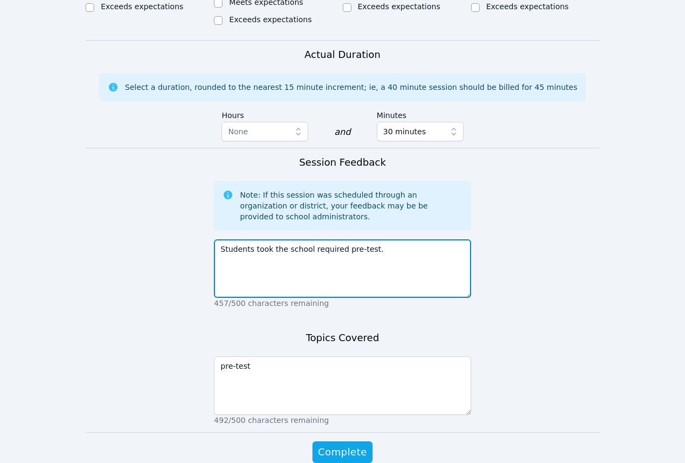
drag, startPoint x: 251, startPoint y: 196, endPoint x: 276, endPoint y: 223, distance: 36.8
click at [270, 239] on textarea "Students took the school required pre-test." at bounding box center [342, 268] width 257 height 58
type textarea "Students completed the school required pre-test."
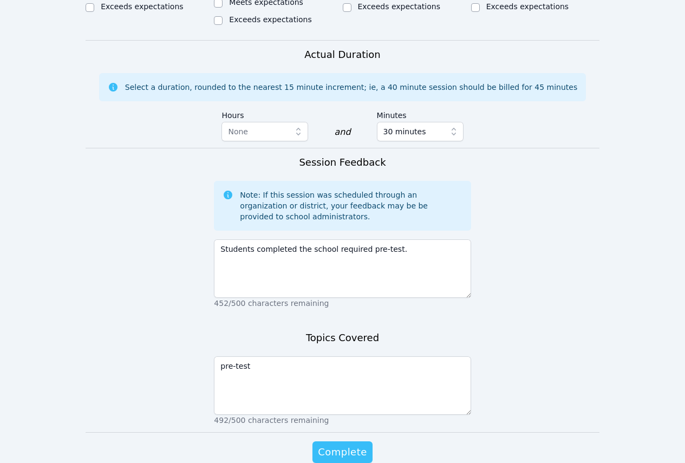
click at [362, 445] on span "Complete" at bounding box center [342, 452] width 49 height 15
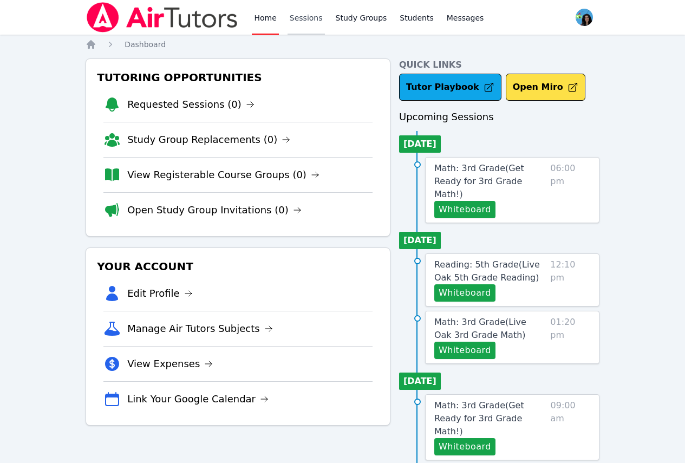
click at [311, 10] on link "Sessions" at bounding box center [306, 17] width 37 height 35
